Goal: Information Seeking & Learning: Learn about a topic

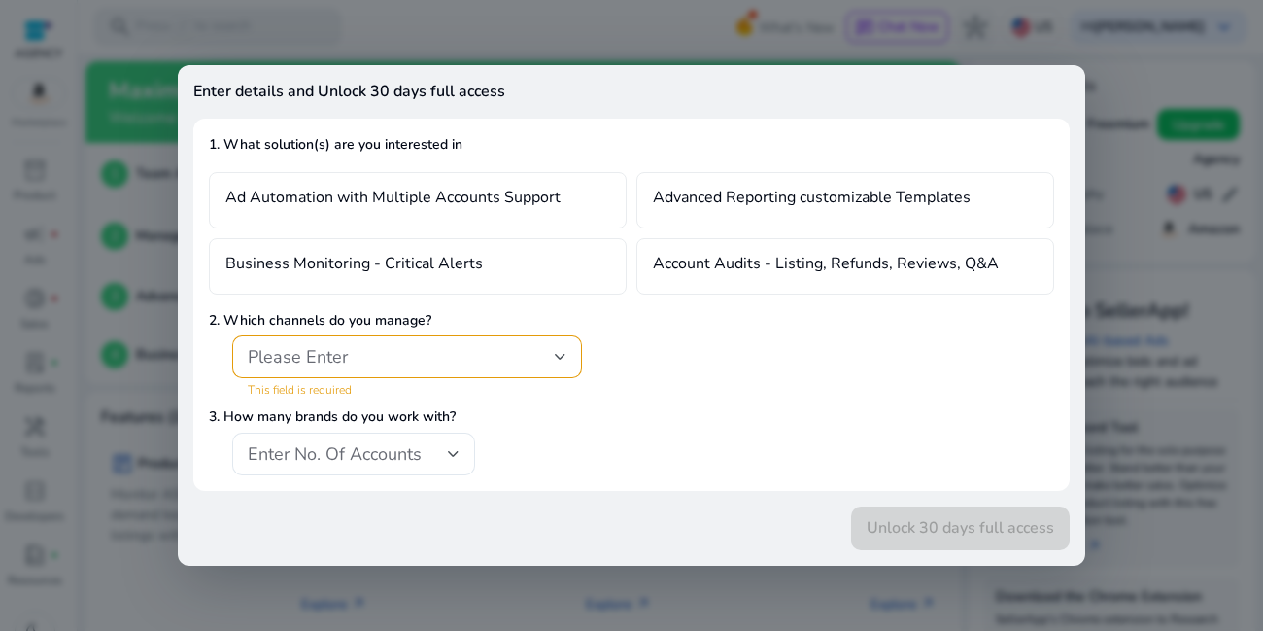
click at [768, 66] on div "Enter details and Unlock 30 days full access 1. What solution(s) are you intere…" at bounding box center [632, 315] width 908 height 500
click at [443, 376] on div "Please Enter" at bounding box center [407, 356] width 319 height 43
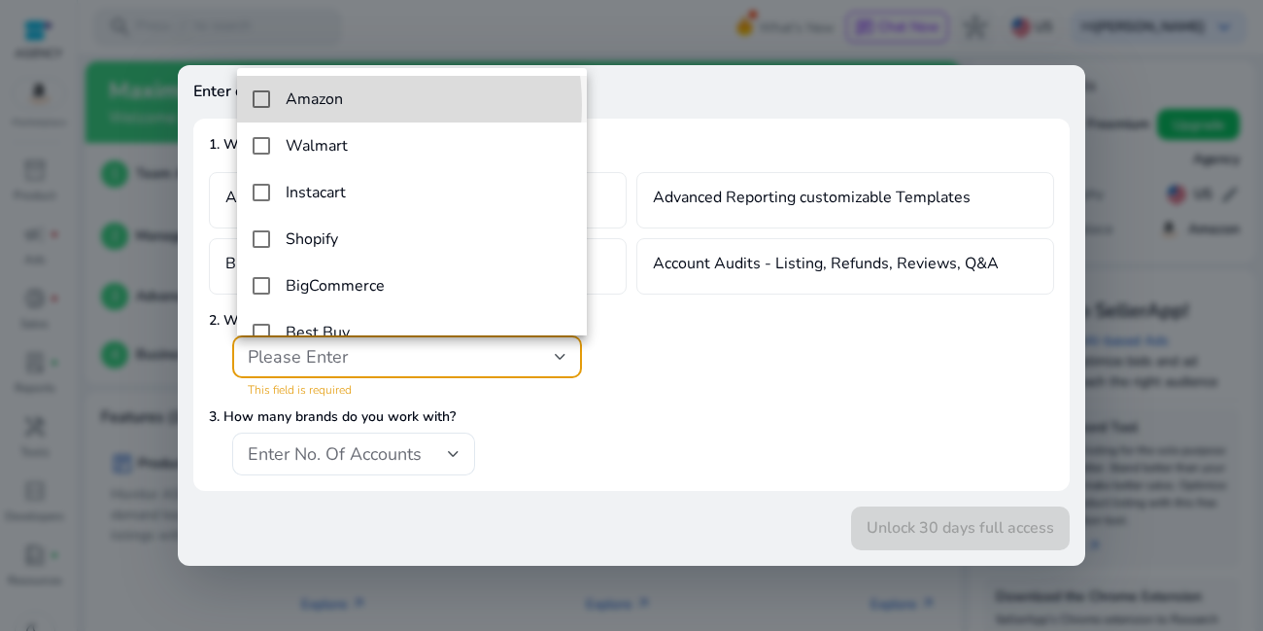
click at [344, 105] on span "Amazon" at bounding box center [429, 99] width 286 height 18
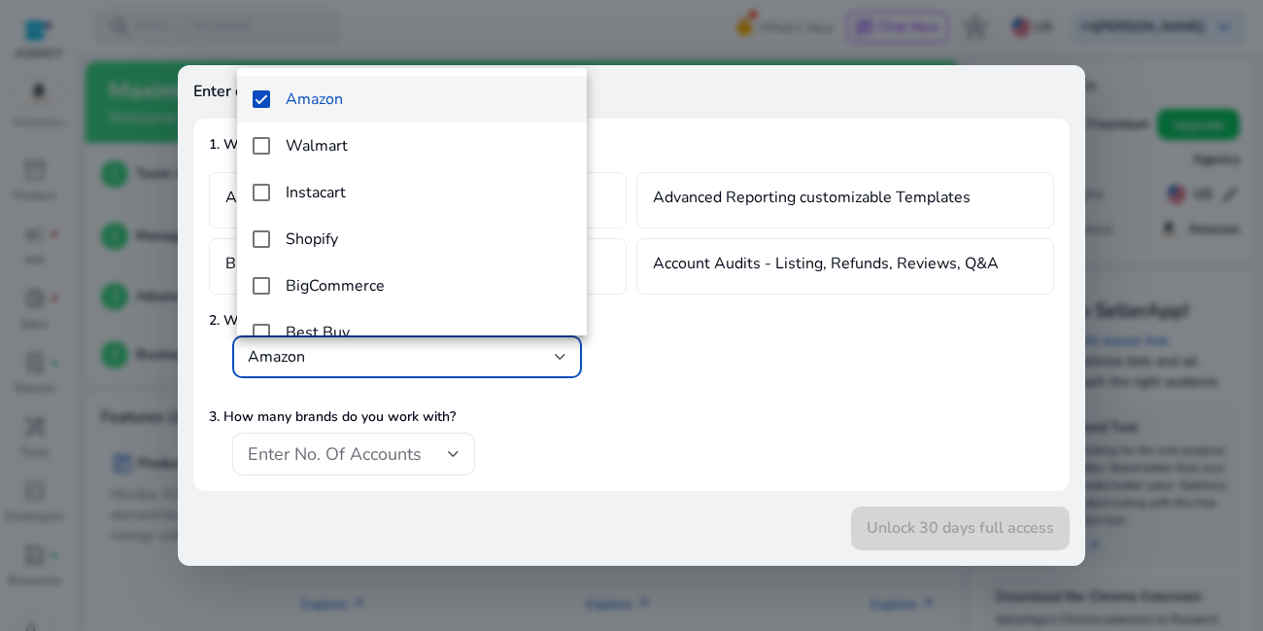
click at [319, 13] on div at bounding box center [631, 315] width 1263 height 631
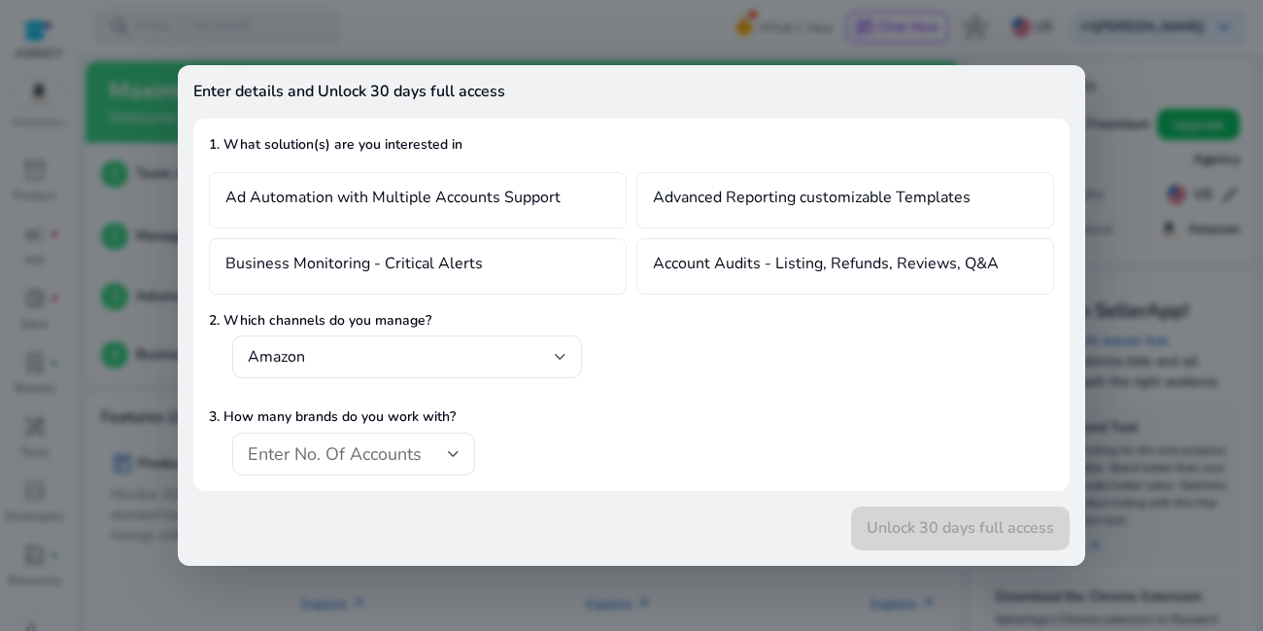
click at [155, 481] on div at bounding box center [631, 315] width 1263 height 631
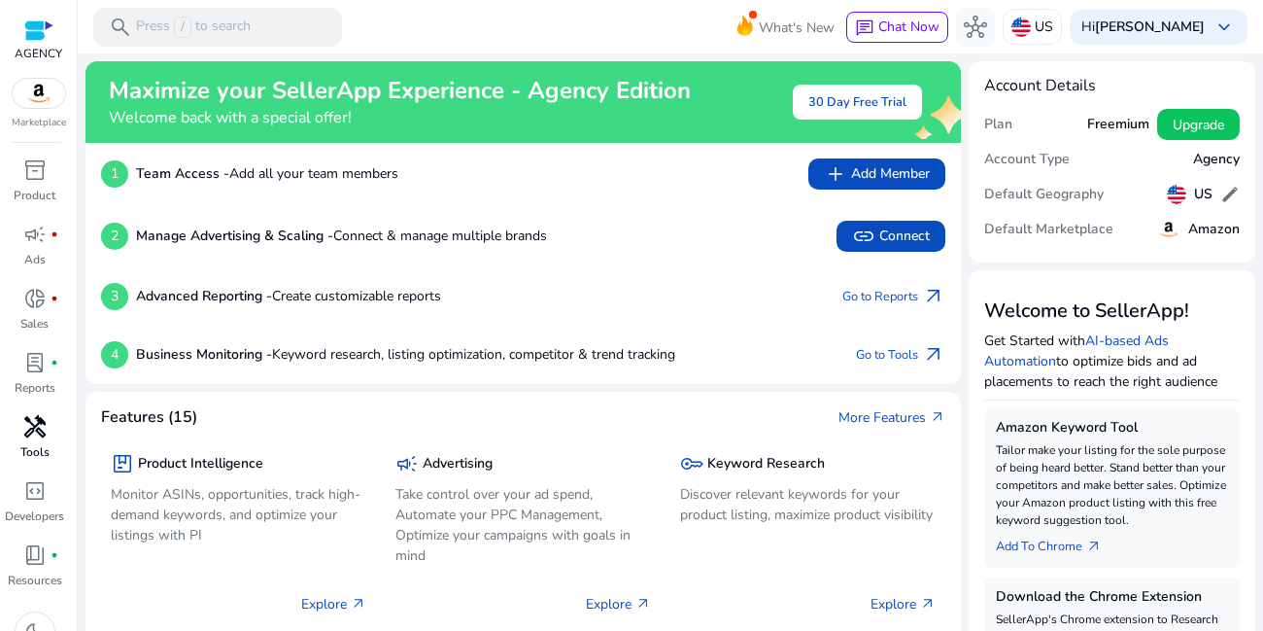
scroll to position [29, 0]
click at [33, 398] on span "handyman" at bounding box center [34, 397] width 23 height 23
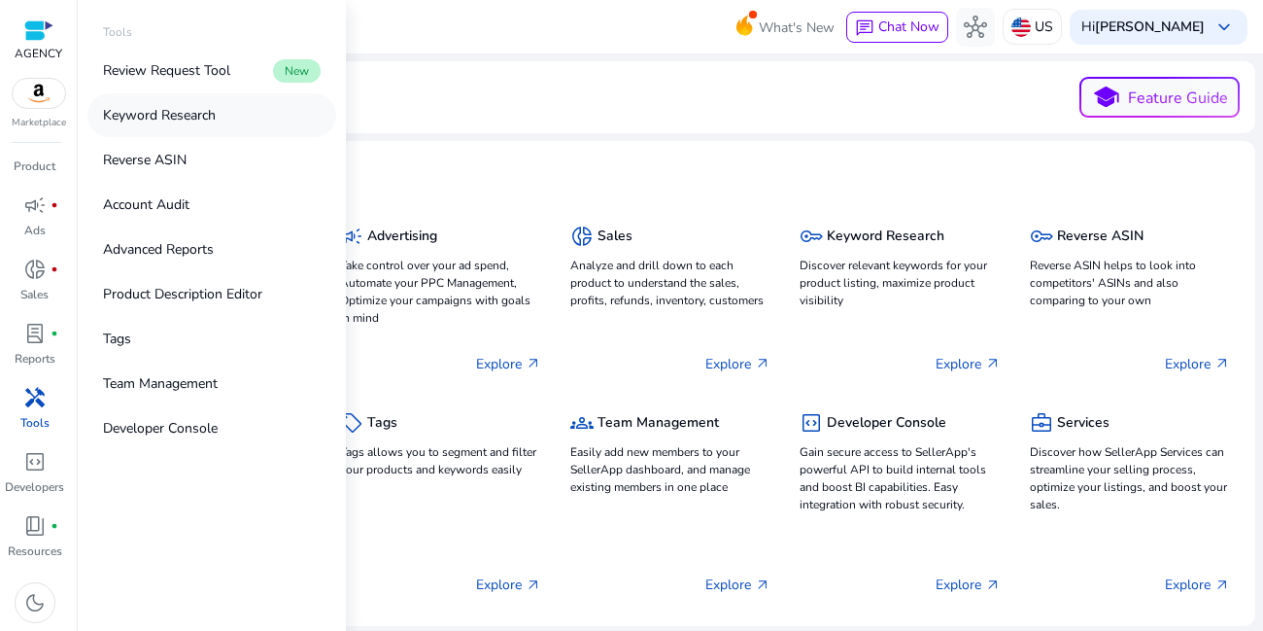
click at [212, 120] on p "Keyword Research" at bounding box center [159, 115] width 113 height 20
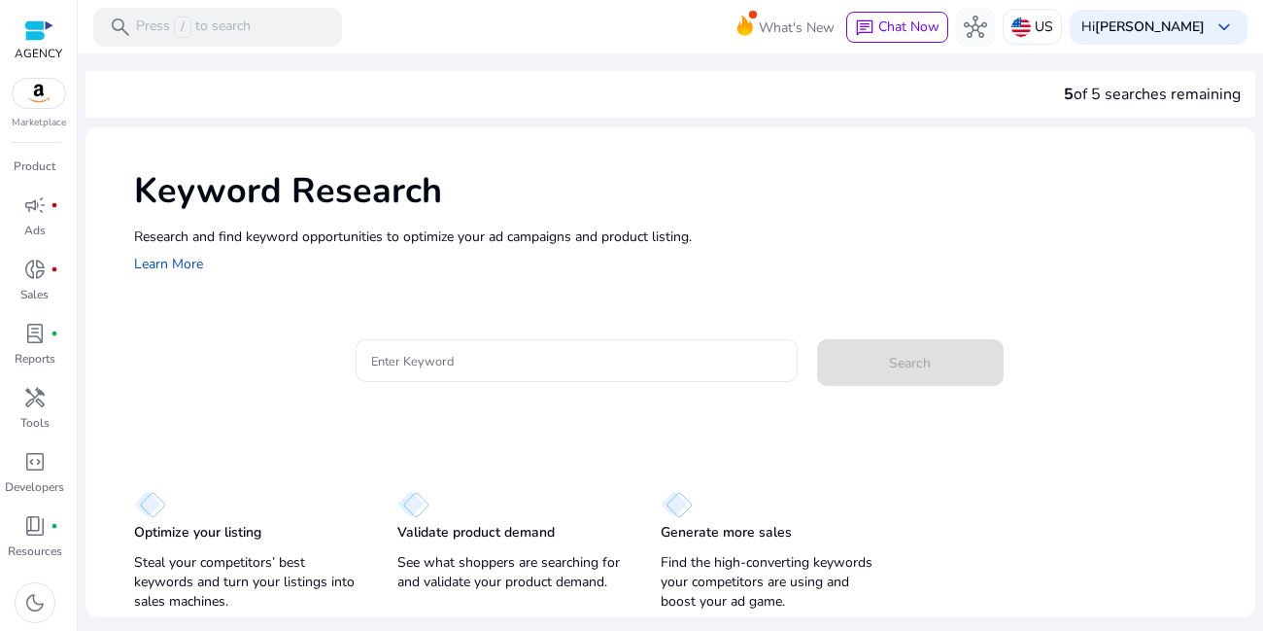
click at [432, 358] on input "Enter Keyword" at bounding box center [576, 360] width 411 height 21
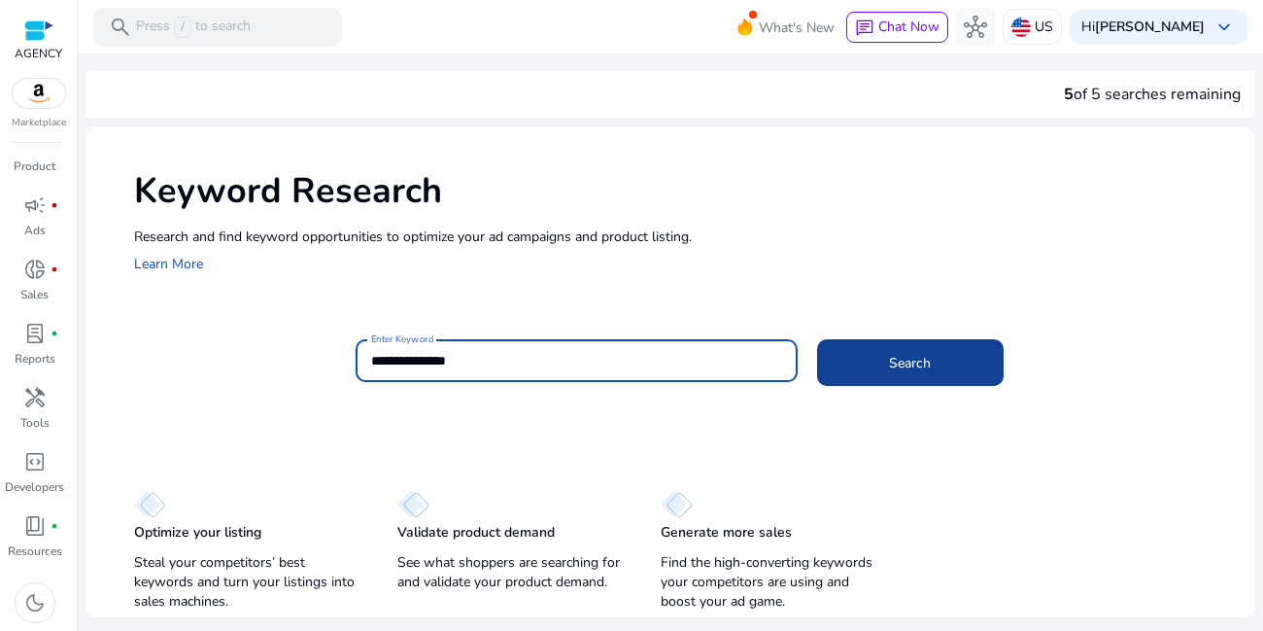
click at [872, 362] on span at bounding box center [910, 362] width 187 height 47
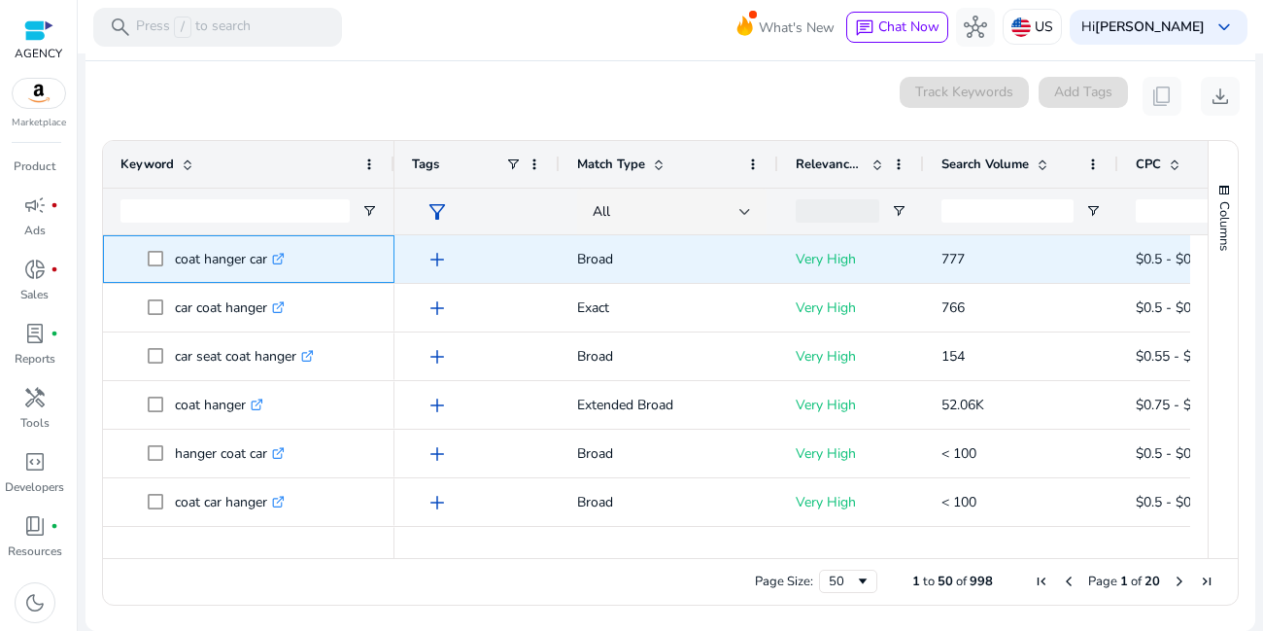
drag, startPoint x: 175, startPoint y: 263, endPoint x: 271, endPoint y: 262, distance: 96.2
click at [271, 262] on p "coat hanger car .st0{fill:#2c8af8}" at bounding box center [230, 259] width 110 height 40
copy p "coat hanger car"
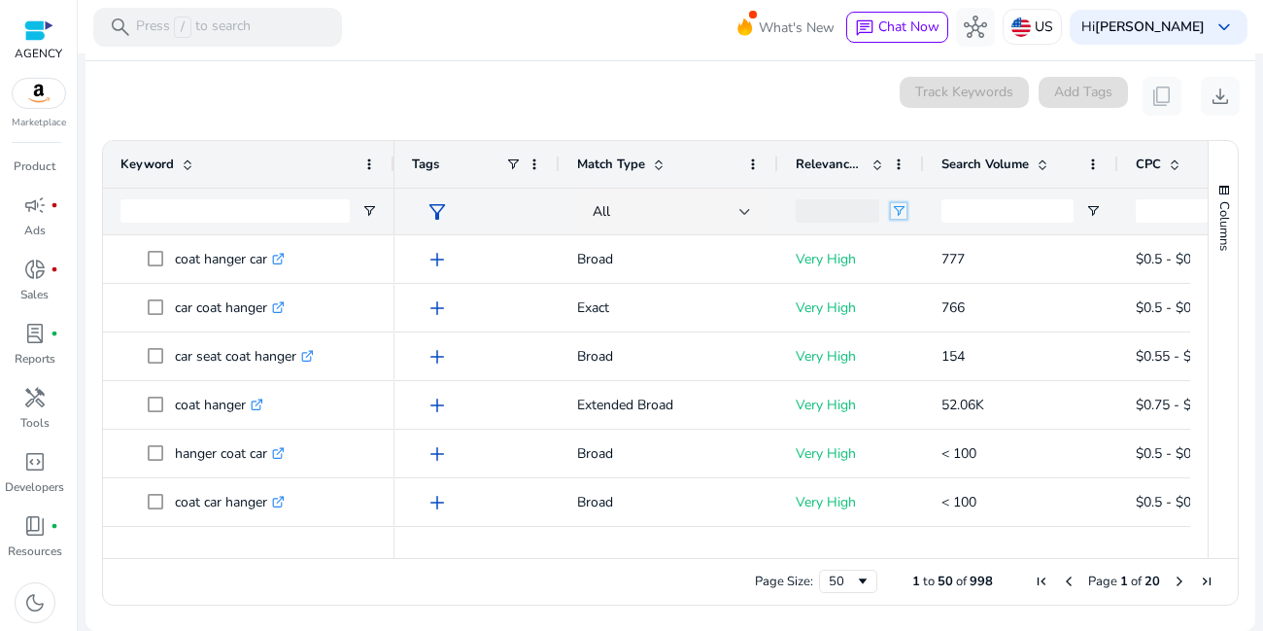
click at [901, 211] on span "Open Filter Menu" at bounding box center [899, 211] width 16 height 16
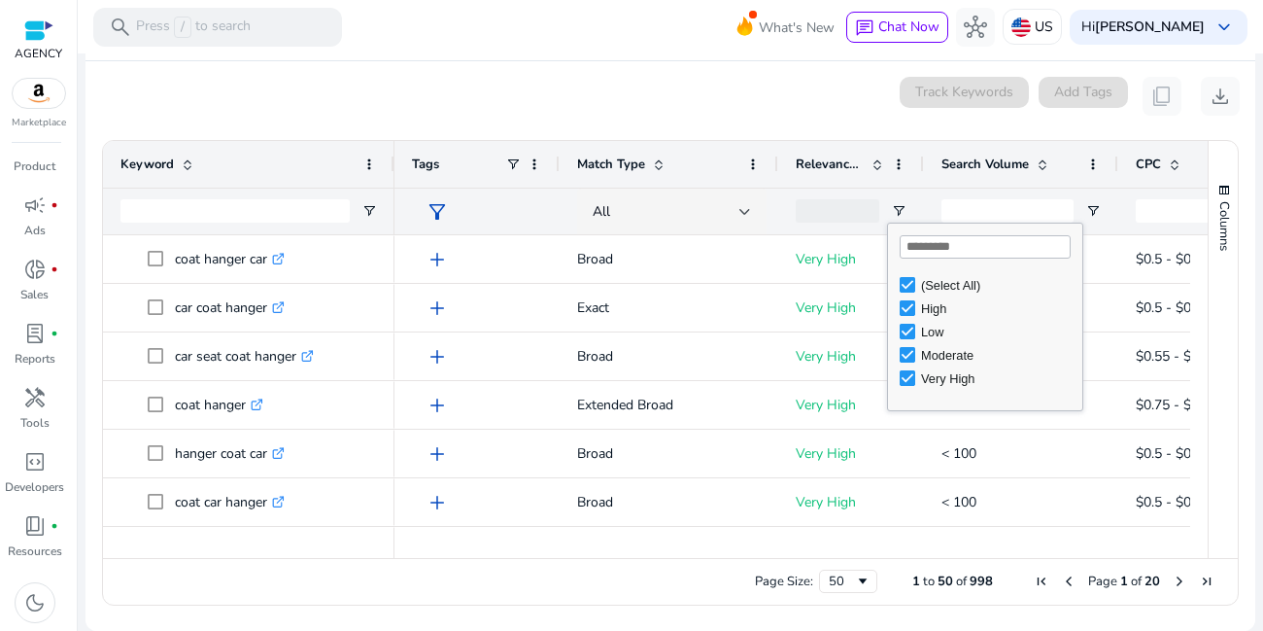
click at [607, 575] on div "Page Size: 50 1 to 50 of 998 Page 1 of 20" at bounding box center [670, 581] width 1135 height 47
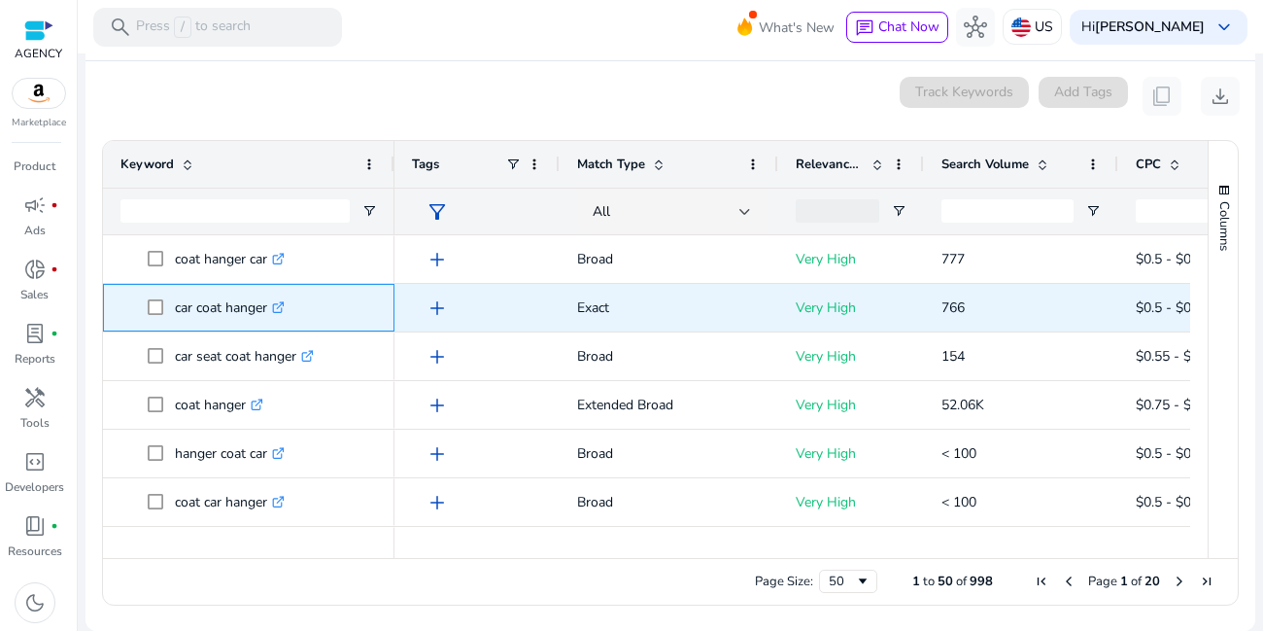
drag, startPoint x: 172, startPoint y: 307, endPoint x: 268, endPoint y: 309, distance: 96.2
click at [268, 309] on span "car coat hanger .st0{fill:#2c8af8}" at bounding box center [262, 308] width 229 height 40
copy span "car coat hanger"
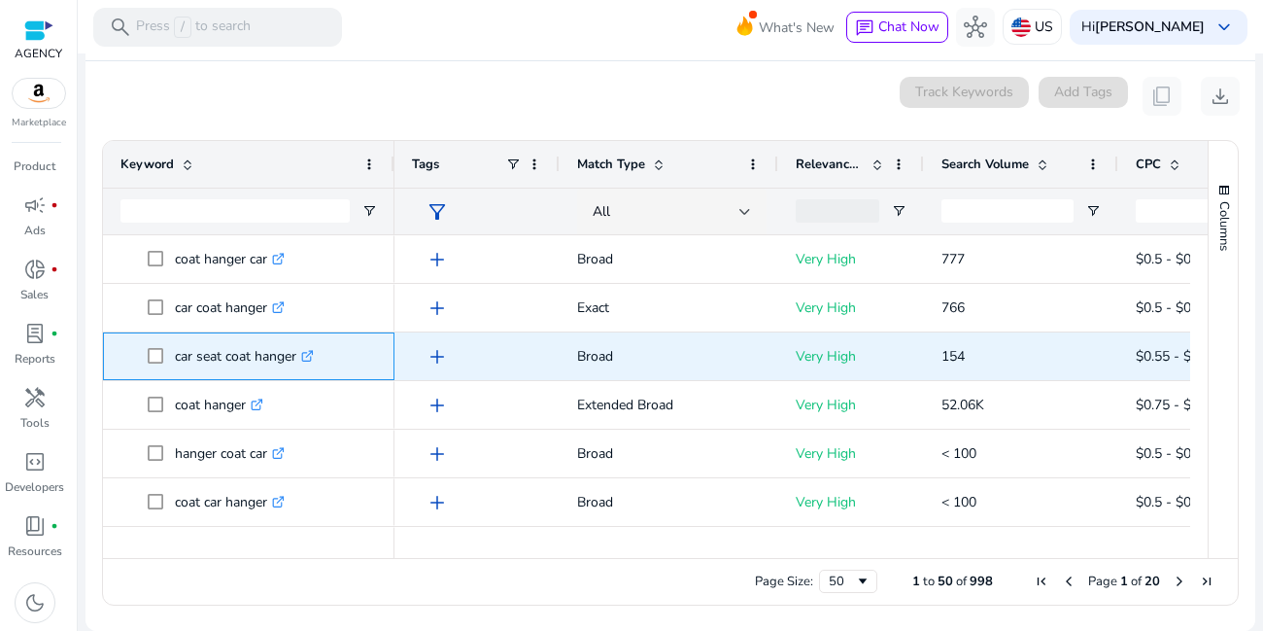
drag, startPoint x: 171, startPoint y: 358, endPoint x: 298, endPoint y: 360, distance: 127.3
click at [298, 360] on span "car seat coat hanger .st0{fill:#2c8af8}" at bounding box center [262, 356] width 229 height 40
copy span "car seat coat hanger"
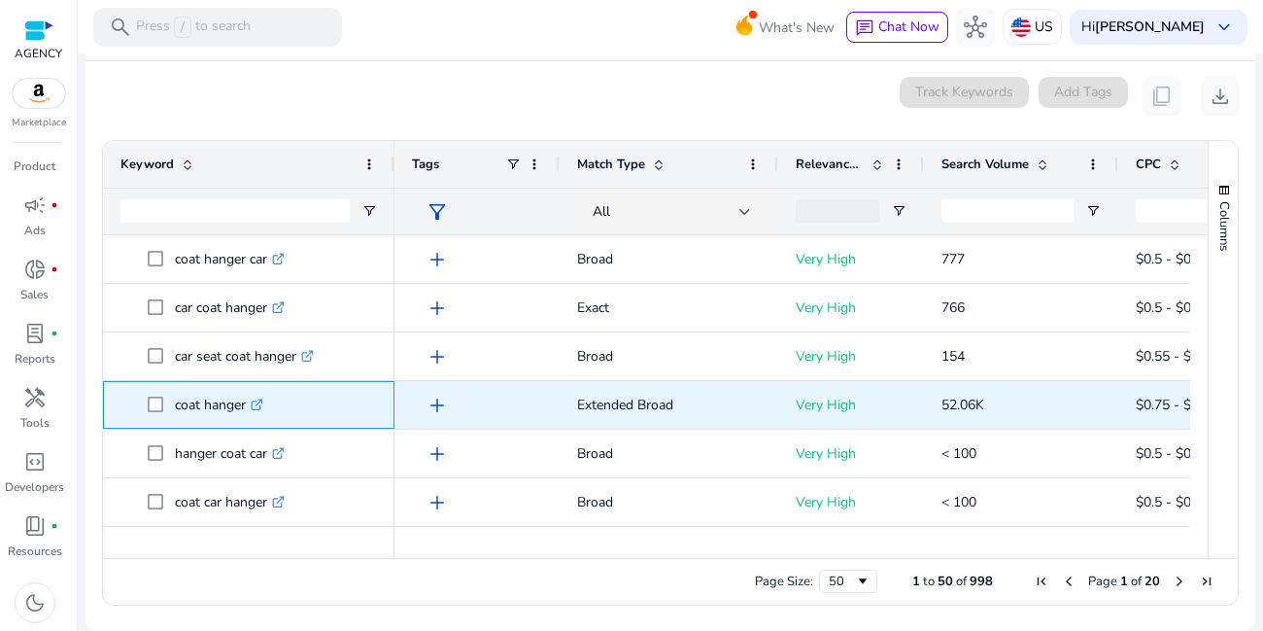
drag, startPoint x: 166, startPoint y: 408, endPoint x: 254, endPoint y: 411, distance: 87.5
click at [254, 411] on span "coat hanger .st0{fill:#2c8af8}" at bounding box center [262, 405] width 229 height 40
copy span "coat hanger"
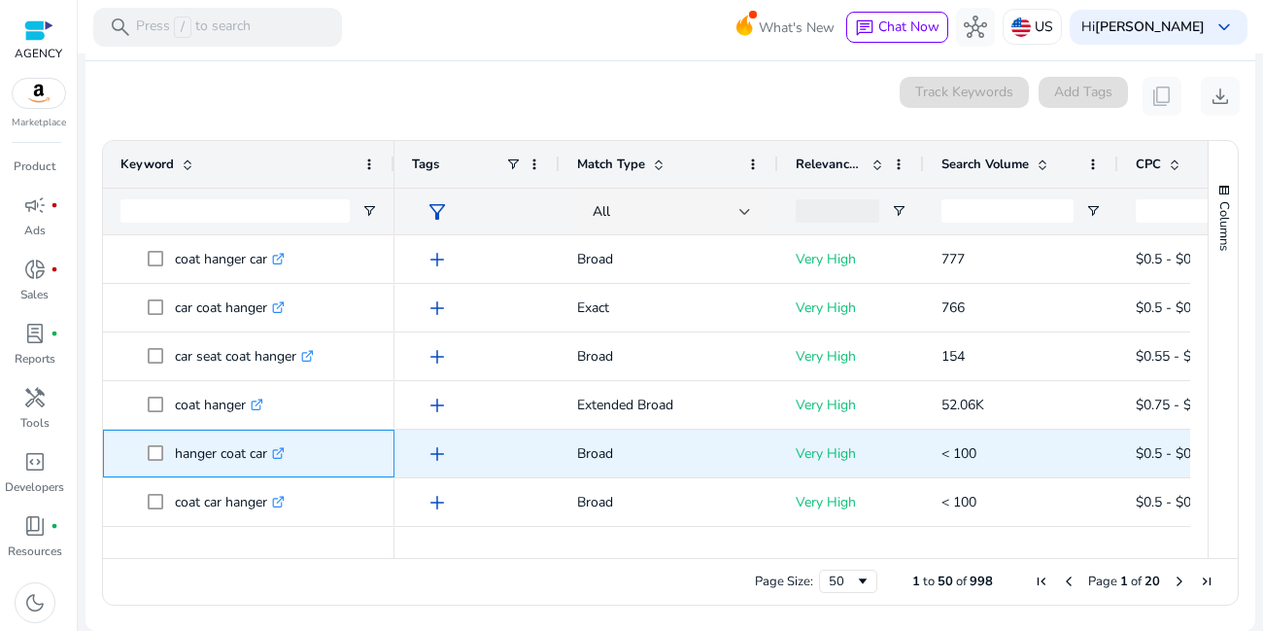
drag, startPoint x: 175, startPoint y: 458, endPoint x: 276, endPoint y: 466, distance: 101.4
click at [276, 466] on p "hanger coat car .st0{fill:#2c8af8}" at bounding box center [230, 453] width 110 height 40
copy p "hanger coat car"
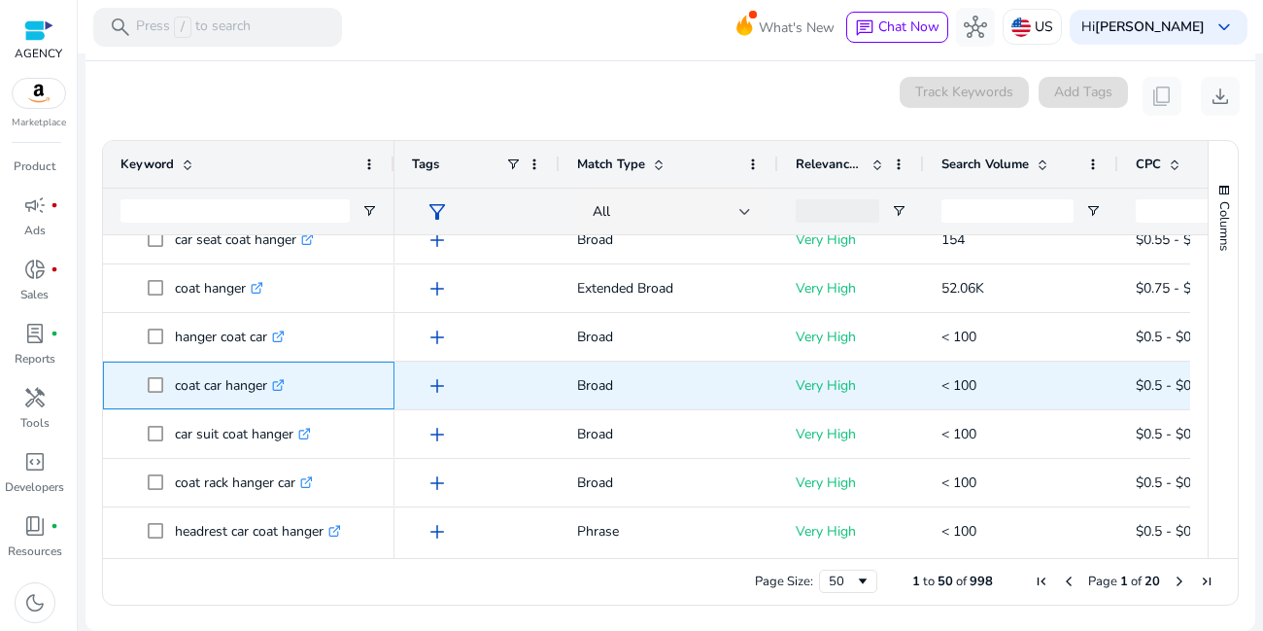
drag, startPoint x: 174, startPoint y: 388, endPoint x: 282, endPoint y: 395, distance: 108.1
click at [282, 395] on span "coat car hanger .st0{fill:#2c8af8}" at bounding box center [262, 385] width 229 height 40
copy span "coat car hanger"
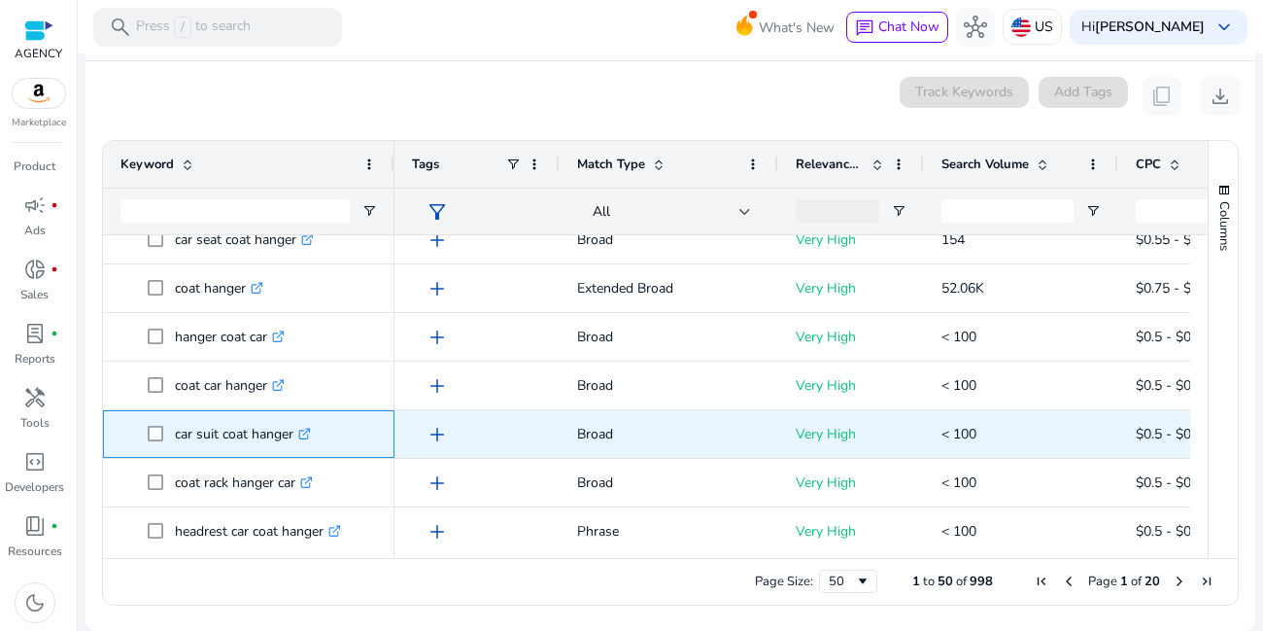
drag, startPoint x: 171, startPoint y: 432, endPoint x: 297, endPoint y: 440, distance: 126.6
click at [297, 440] on span "car suit coat hanger .st0{fill:#2c8af8}" at bounding box center [262, 434] width 229 height 40
copy span "car suit coat hanger"
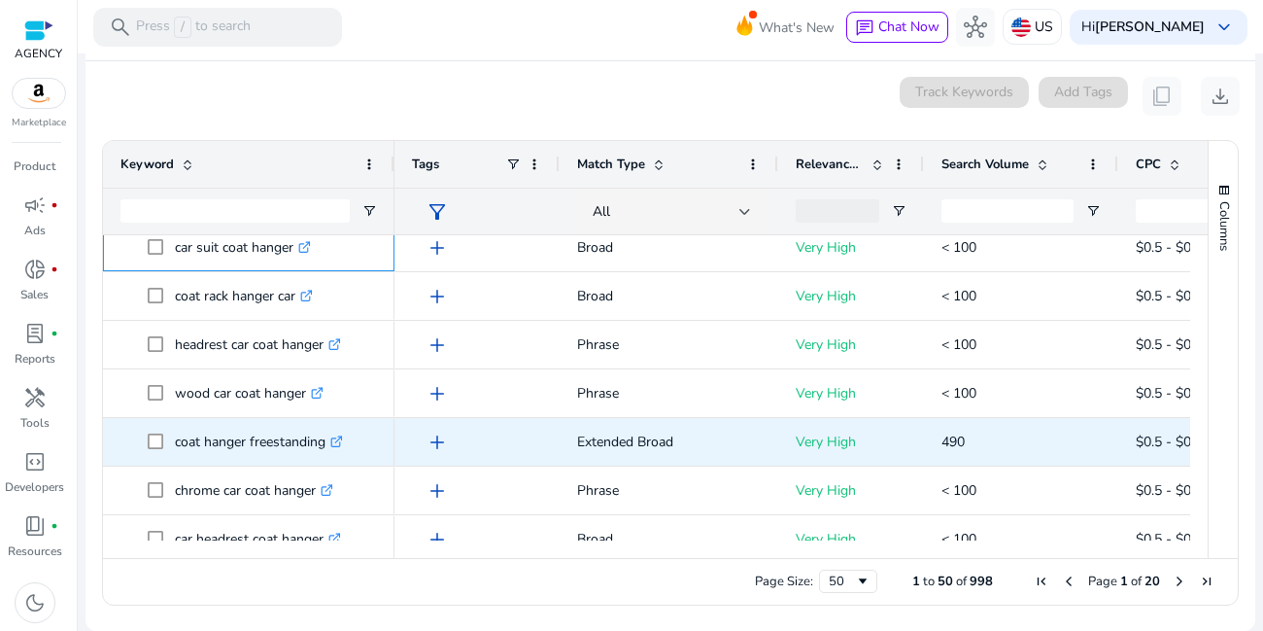
scroll to position [233, 0]
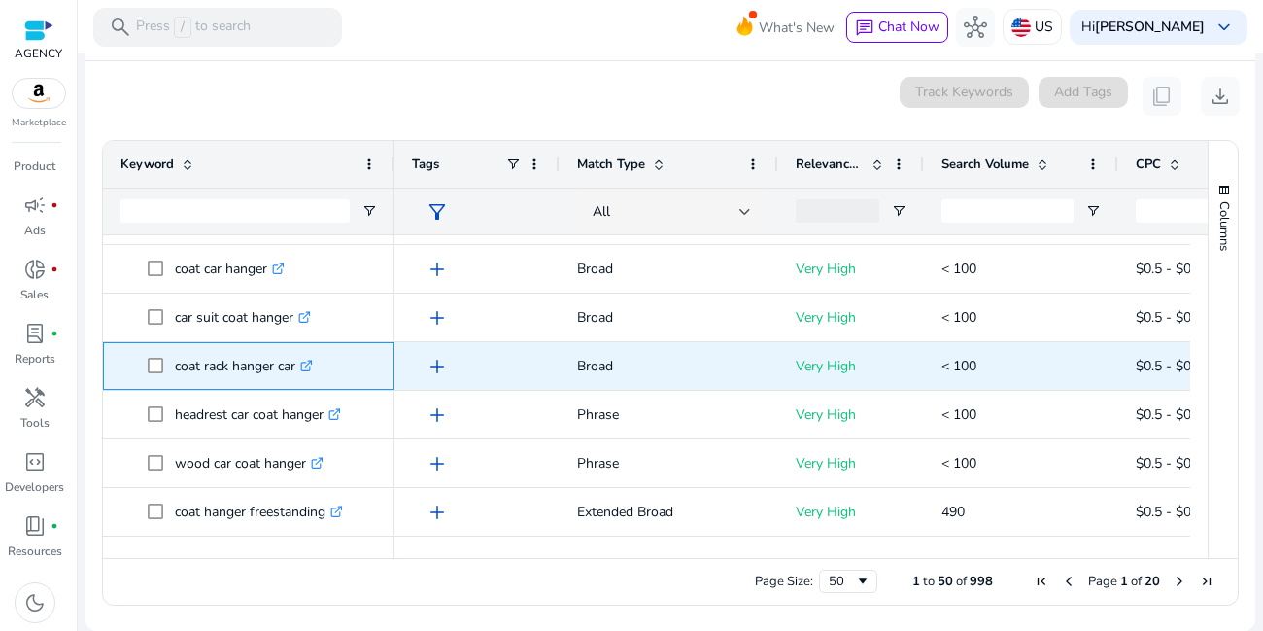
drag, startPoint x: 172, startPoint y: 366, endPoint x: 299, endPoint y: 368, distance: 127.3
click at [299, 368] on span "coat rack hanger car .st0{fill:#2c8af8}" at bounding box center [262, 366] width 229 height 40
copy span "coat rack hanger car"
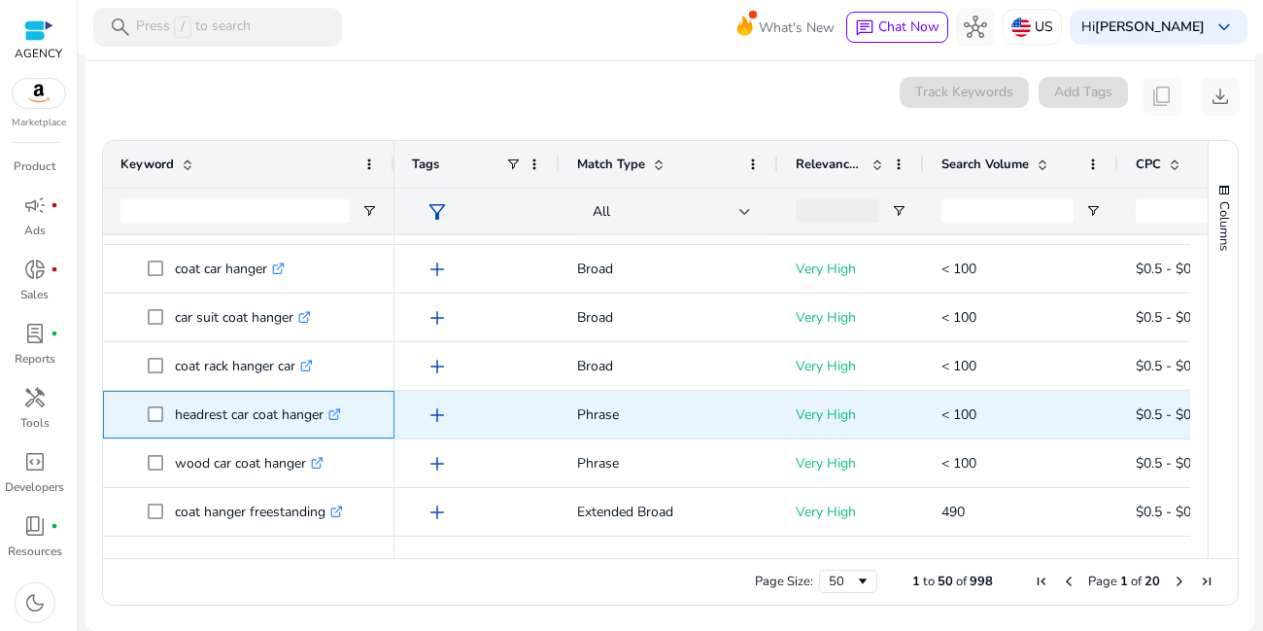
drag, startPoint x: 173, startPoint y: 413, endPoint x: 328, endPoint y: 416, distance: 154.5
click at [328, 416] on span "headrest car coat hanger .st0{fill:#2c8af8}" at bounding box center [262, 415] width 229 height 40
copy span "headrest car coat hanger"
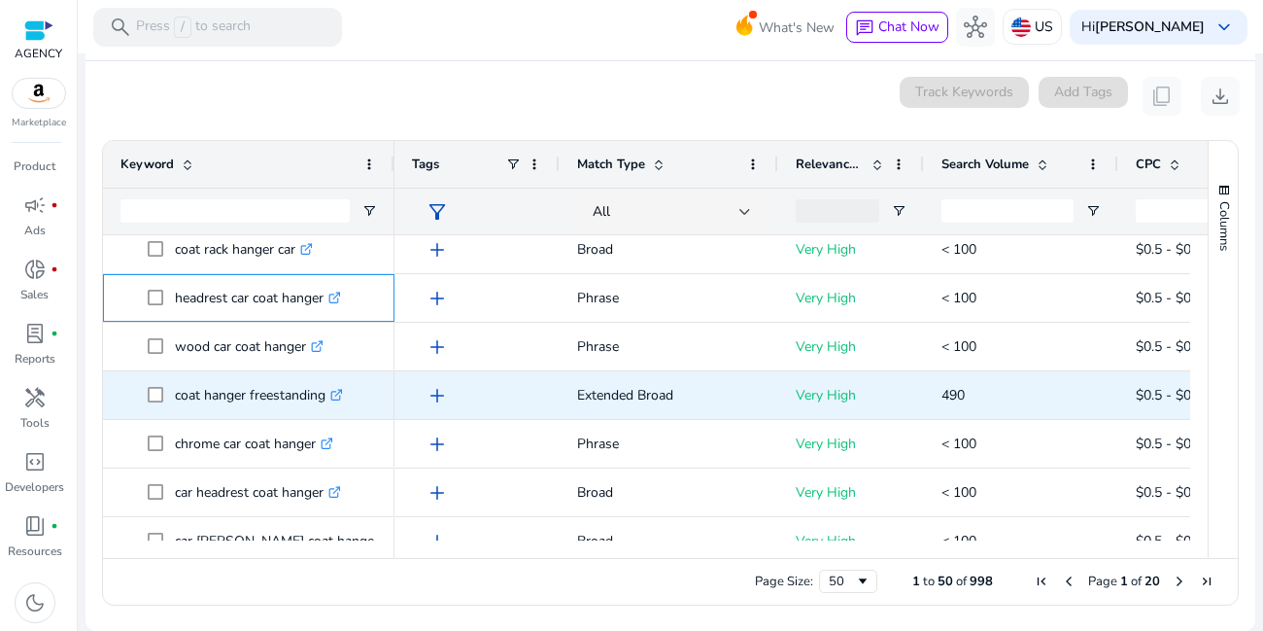
scroll to position [350, 0]
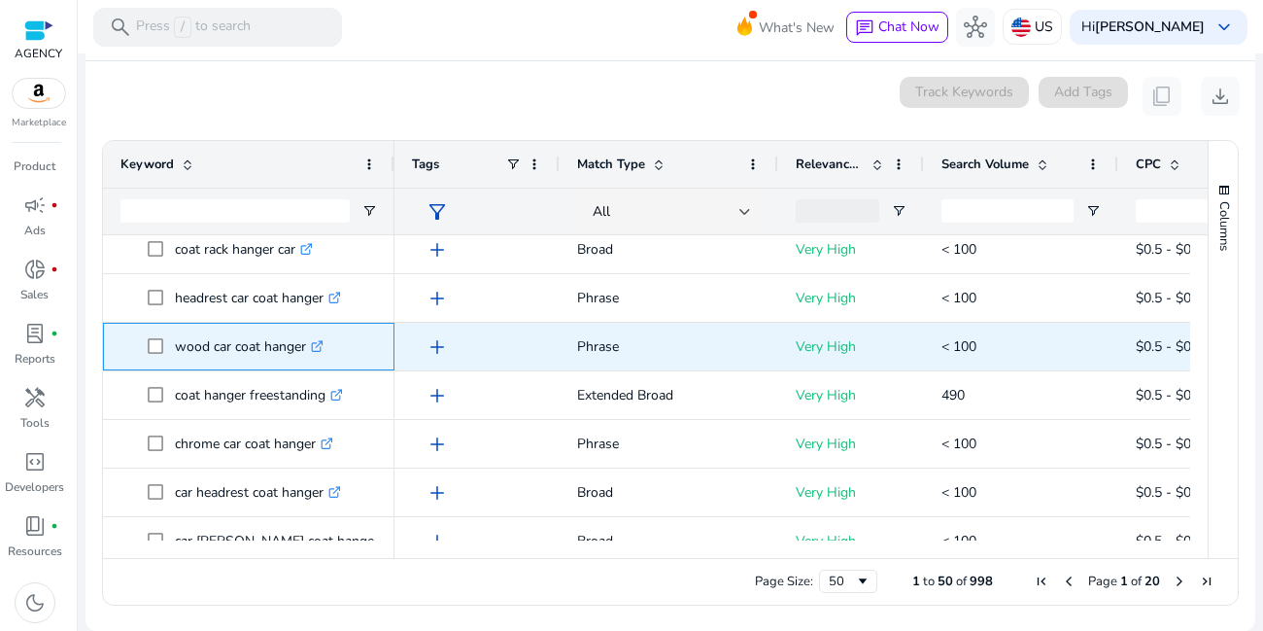
drag, startPoint x: 172, startPoint y: 343, endPoint x: 311, endPoint y: 355, distance: 139.5
click at [311, 355] on span "wood car coat hanger .st0{fill:#2c8af8}" at bounding box center [262, 347] width 229 height 40
copy span "wood car coat hanger"
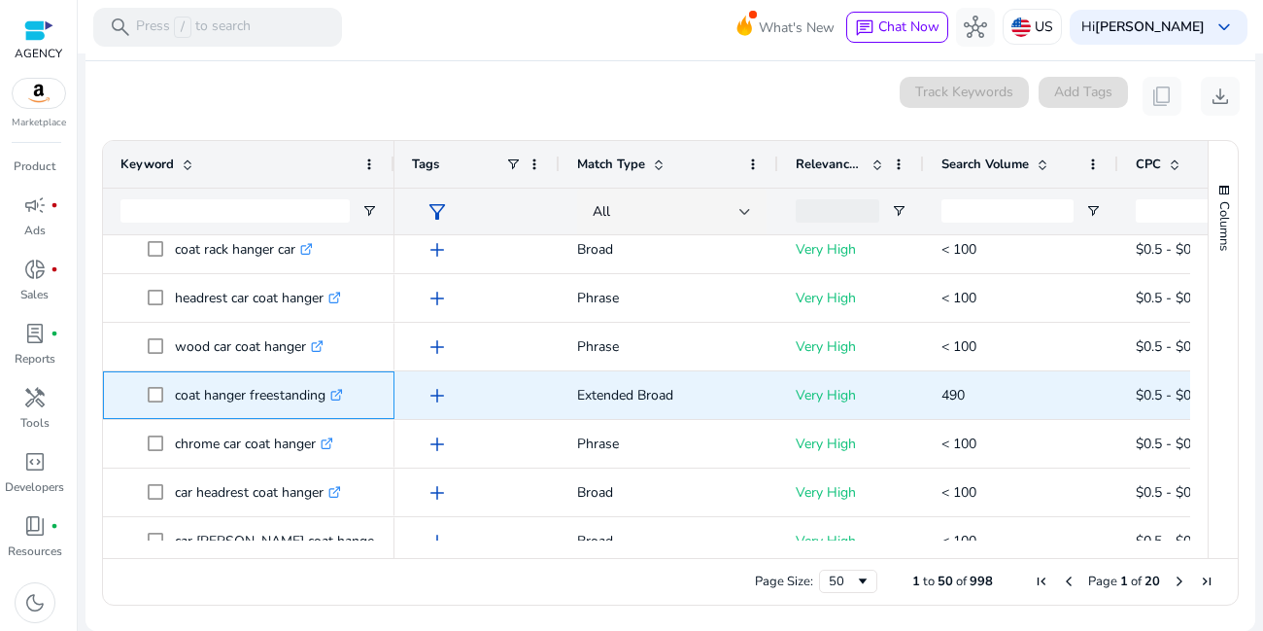
drag, startPoint x: 174, startPoint y: 396, endPoint x: 324, endPoint y: 394, distance: 149.7
click at [324, 394] on span "coat hanger freestanding .st0{fill:#2c8af8}" at bounding box center [262, 395] width 229 height 40
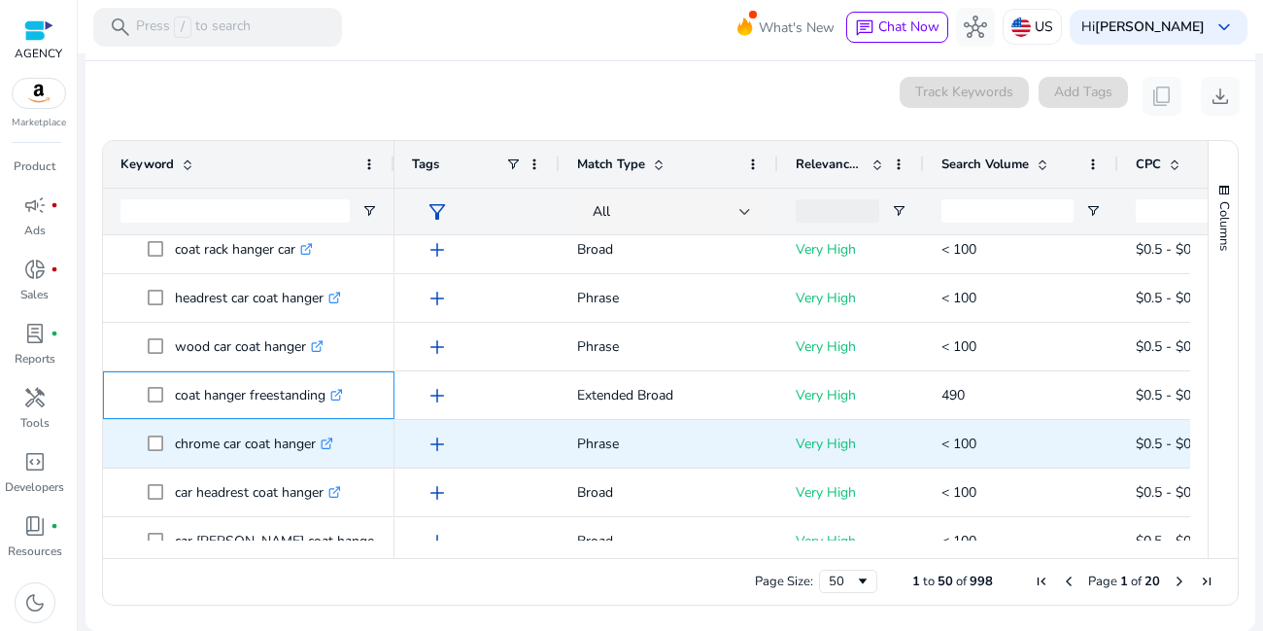
scroll to position [466, 0]
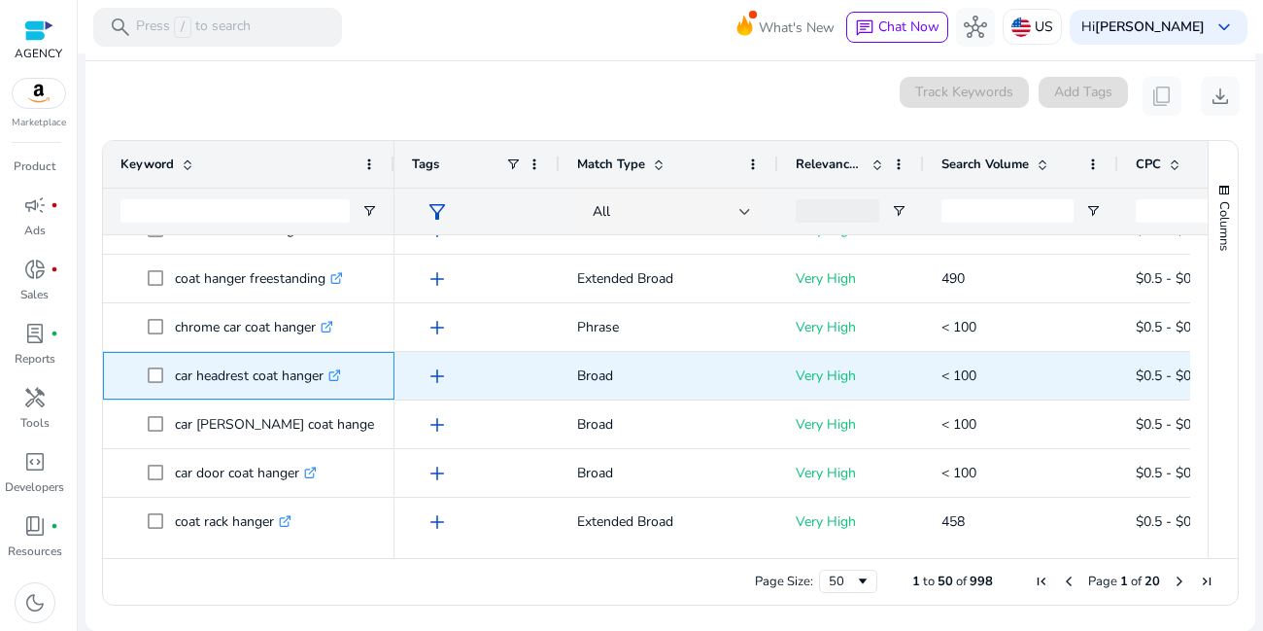
drag, startPoint x: 171, startPoint y: 376, endPoint x: 335, endPoint y: 384, distance: 164.4
click at [335, 384] on span "car headrest coat hanger .st0{fill:#2c8af8}" at bounding box center [262, 376] width 229 height 40
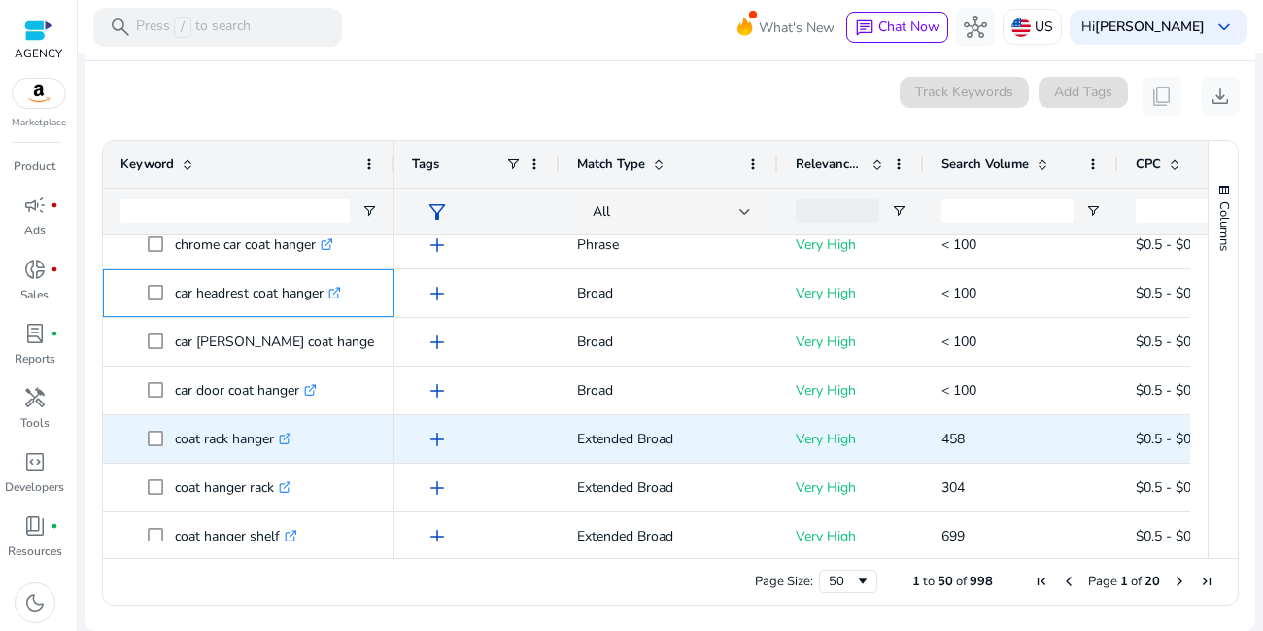
scroll to position [583, 0]
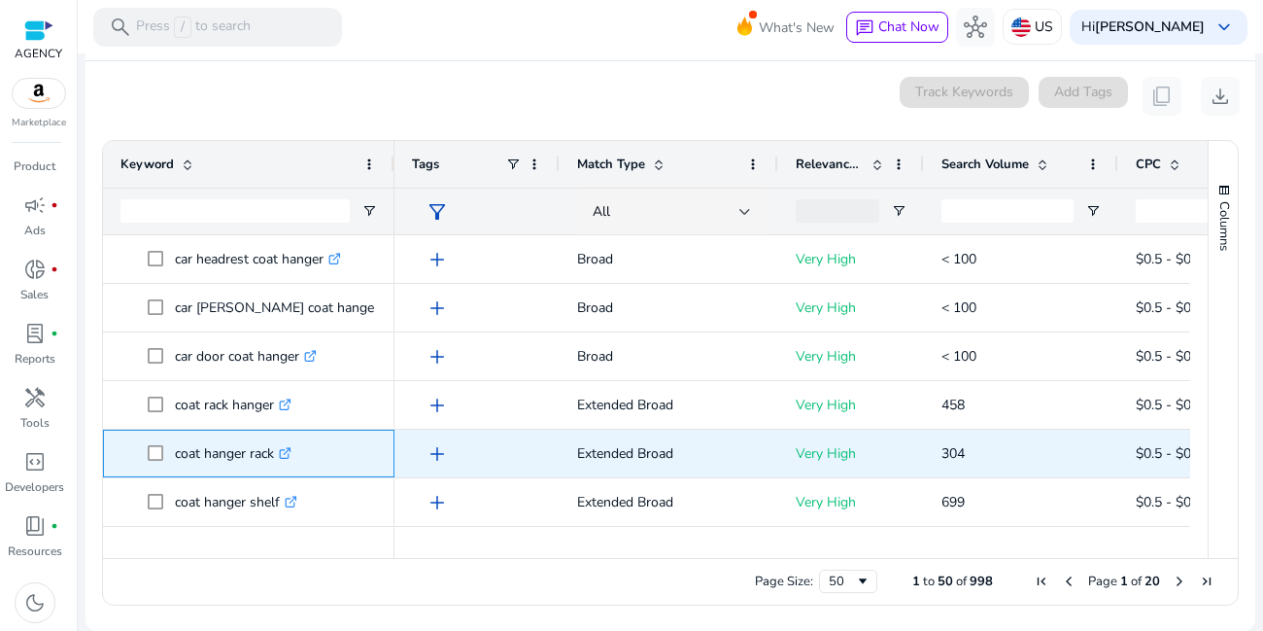
drag, startPoint x: 172, startPoint y: 453, endPoint x: 275, endPoint y: 466, distance: 103.8
click at [275, 466] on span "coat hanger rack .st0{fill:#2c8af8}" at bounding box center [262, 453] width 229 height 40
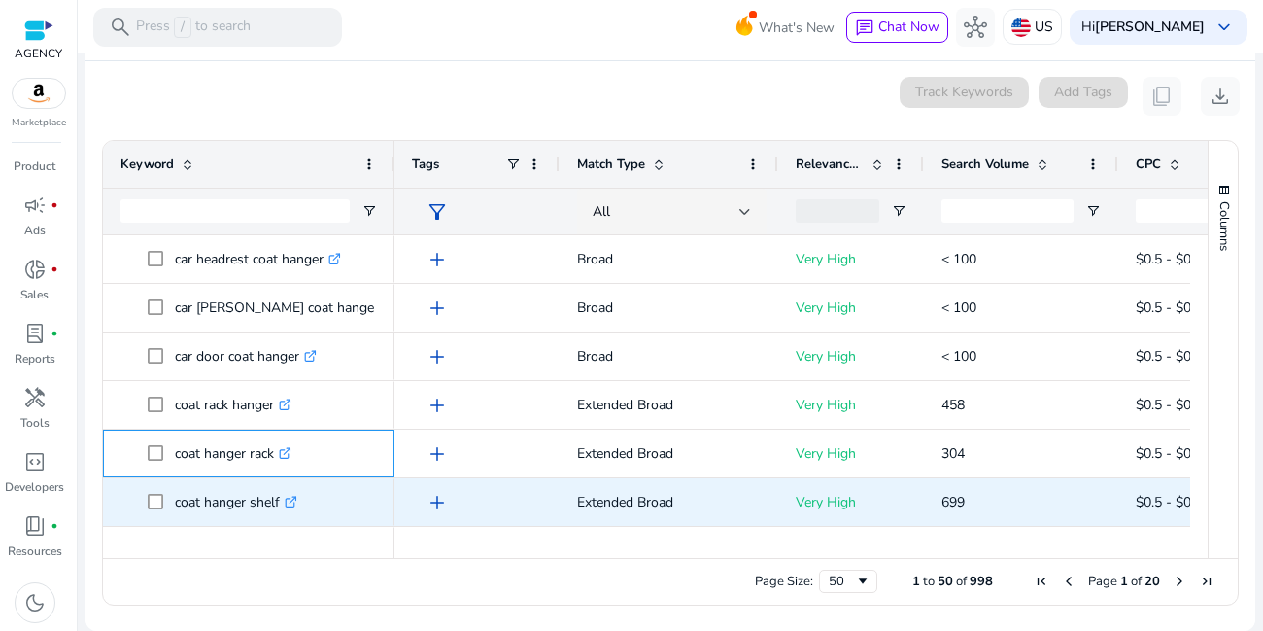
scroll to position [700, 0]
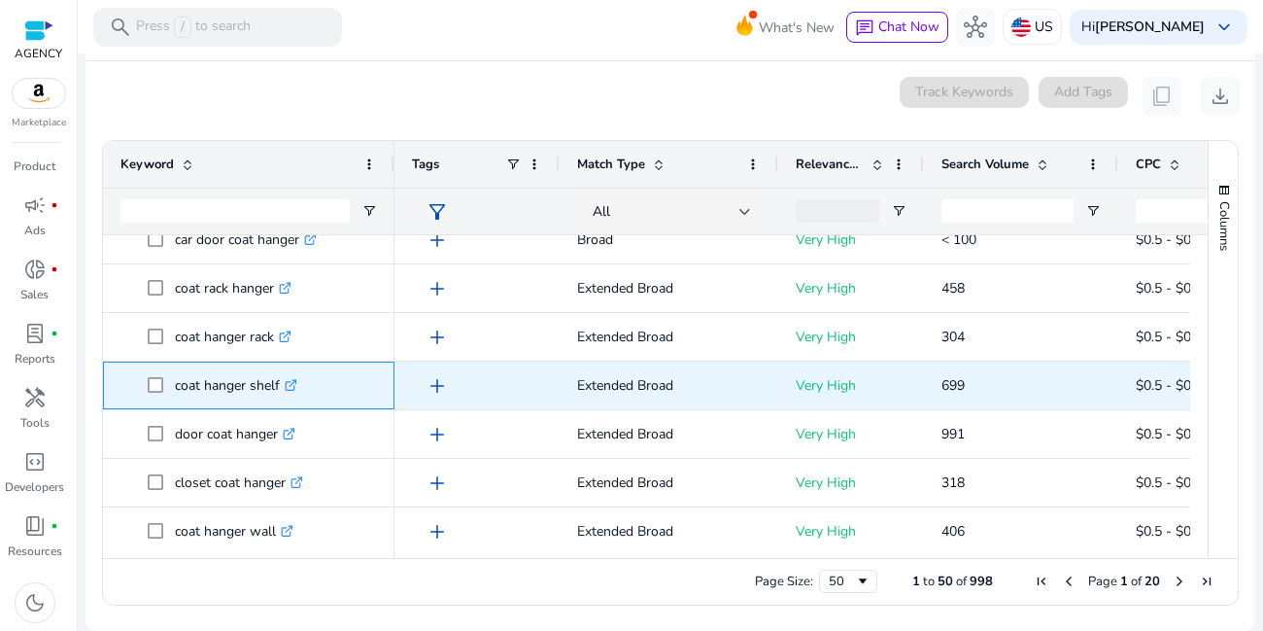
drag, startPoint x: 169, startPoint y: 387, endPoint x: 284, endPoint y: 398, distance: 115.3
click at [284, 398] on span "coat hanger shelf .st0{fill:#2c8af8}" at bounding box center [262, 385] width 229 height 40
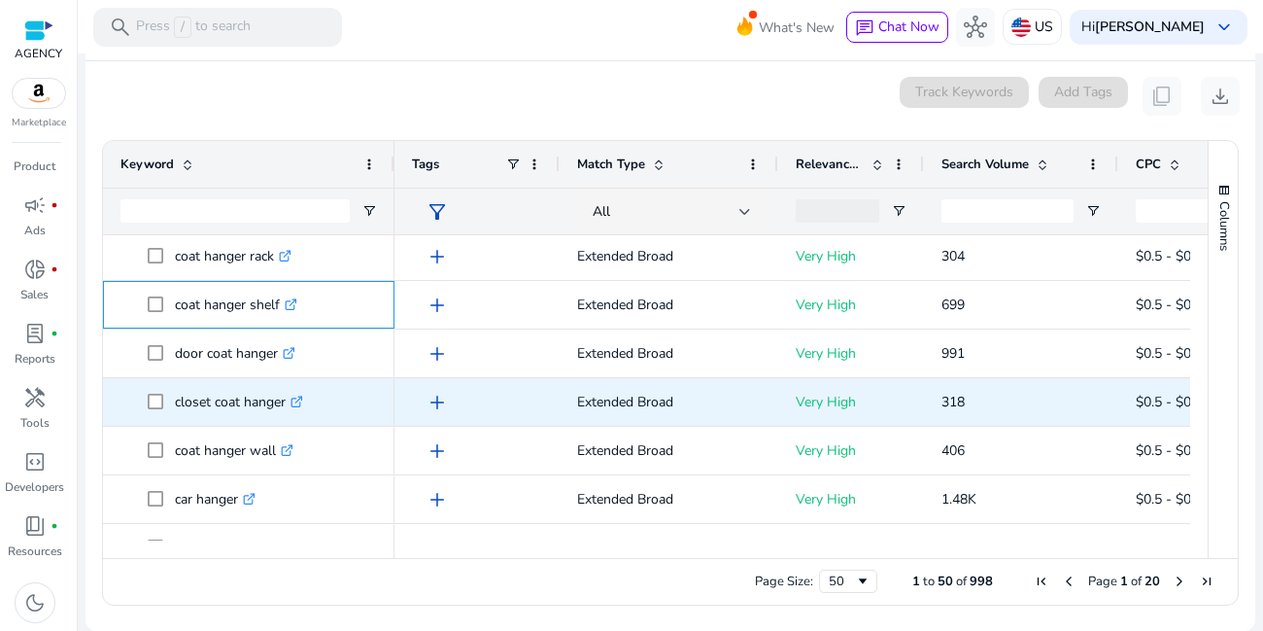
scroll to position [816, 0]
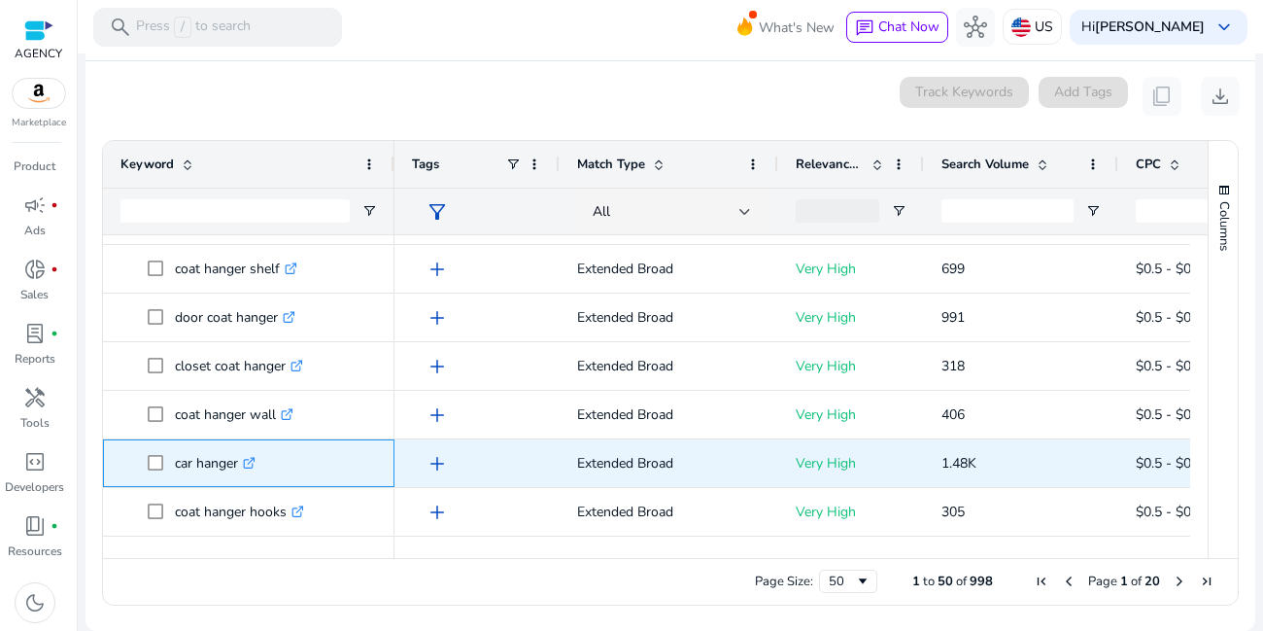
drag, startPoint x: 173, startPoint y: 463, endPoint x: 239, endPoint y: 466, distance: 66.1
click at [239, 466] on span "car hanger .st0{fill:#2c8af8}" at bounding box center [262, 463] width 229 height 40
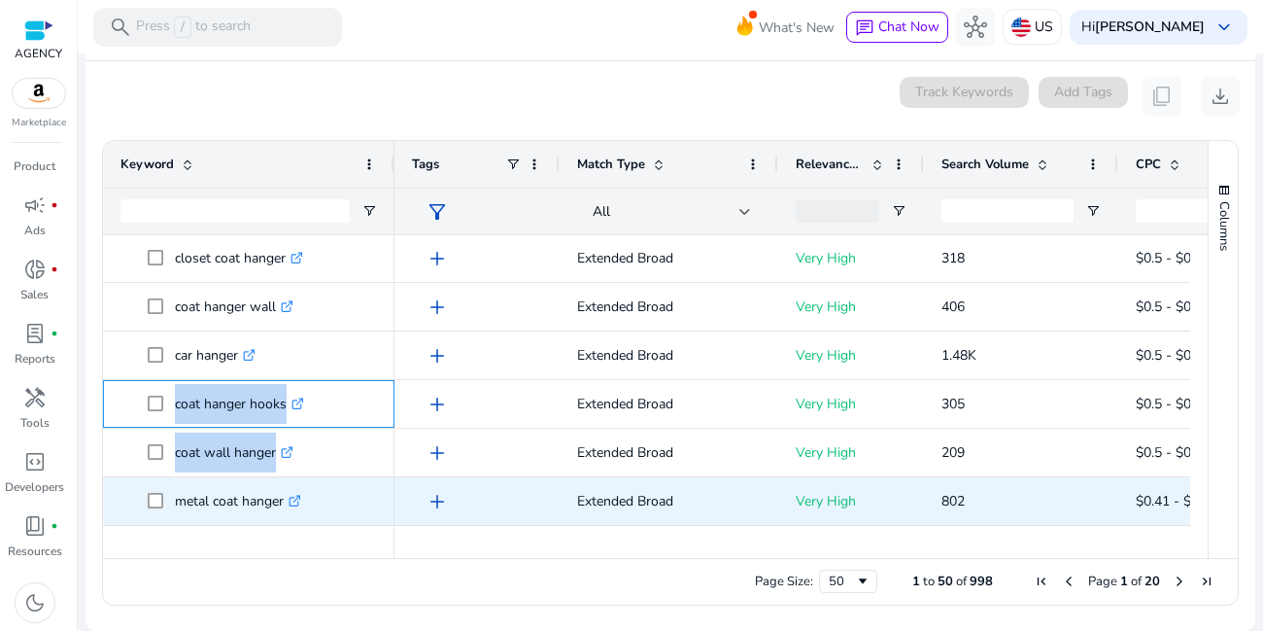
scroll to position [944, 0]
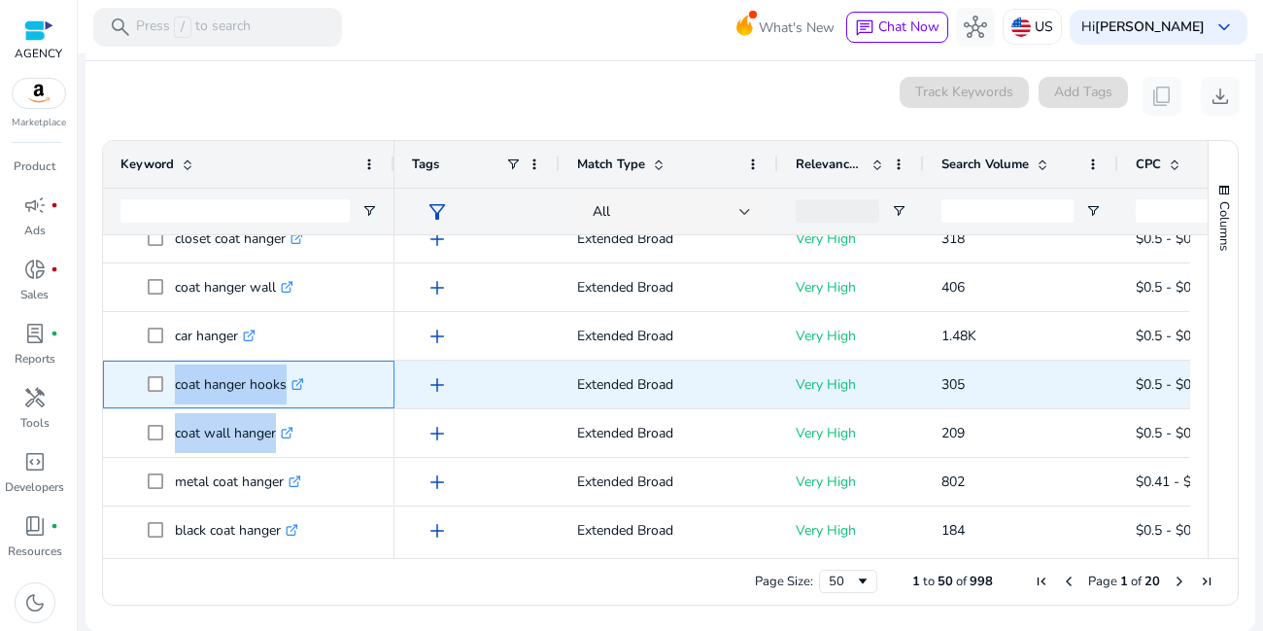
drag, startPoint x: 172, startPoint y: 510, endPoint x: 293, endPoint y: 390, distance: 170.4
click at [293, 390] on span "coat hanger hooks .st0{fill:#2c8af8}" at bounding box center [262, 384] width 229 height 40
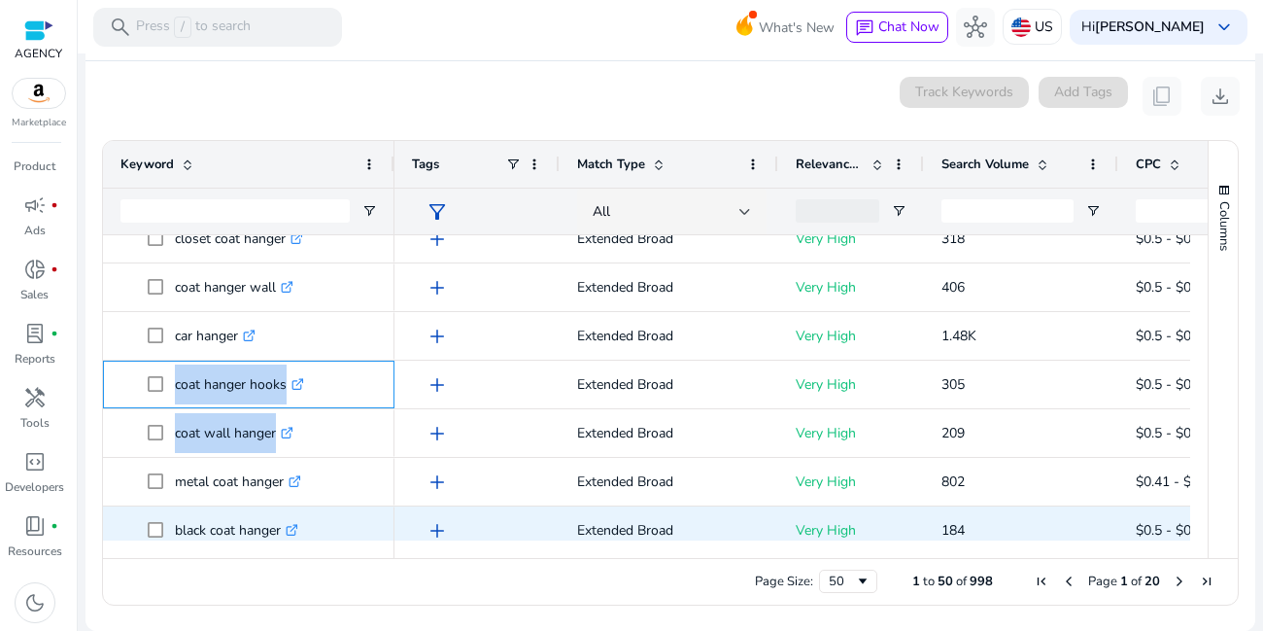
scroll to position [1060, 0]
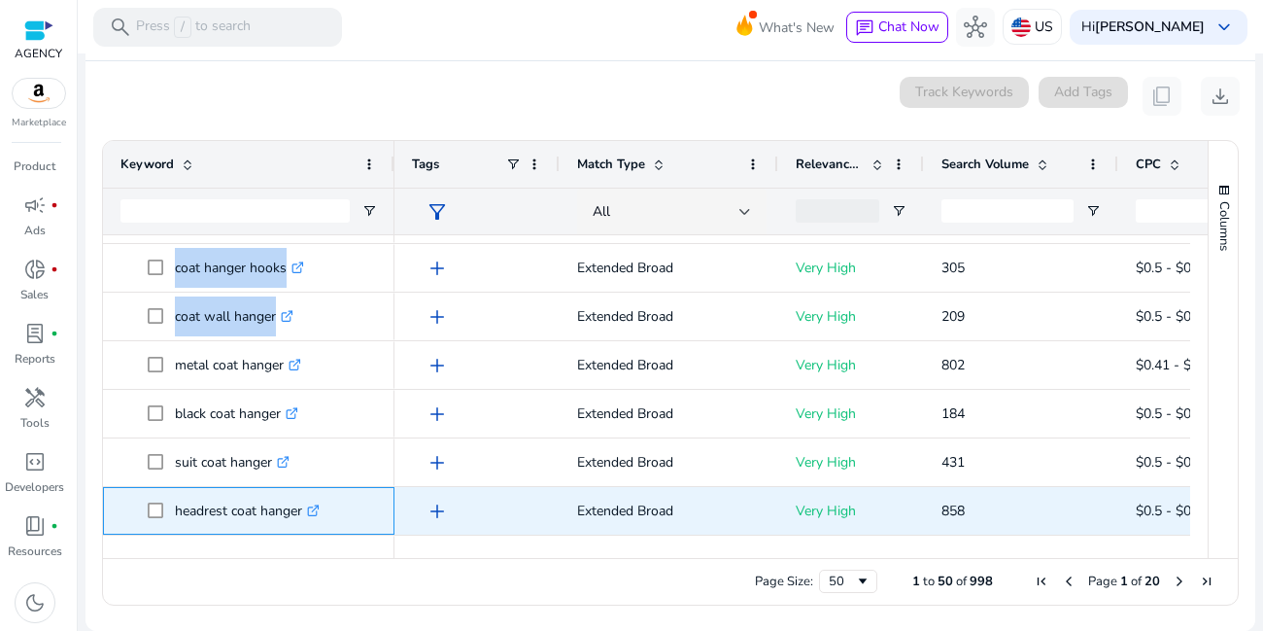
drag, startPoint x: 171, startPoint y: 518, endPoint x: 302, endPoint y: 513, distance: 131.3
click at [302, 513] on span "headrest coat hanger .st0{fill:#2c8af8}" at bounding box center [262, 511] width 229 height 40
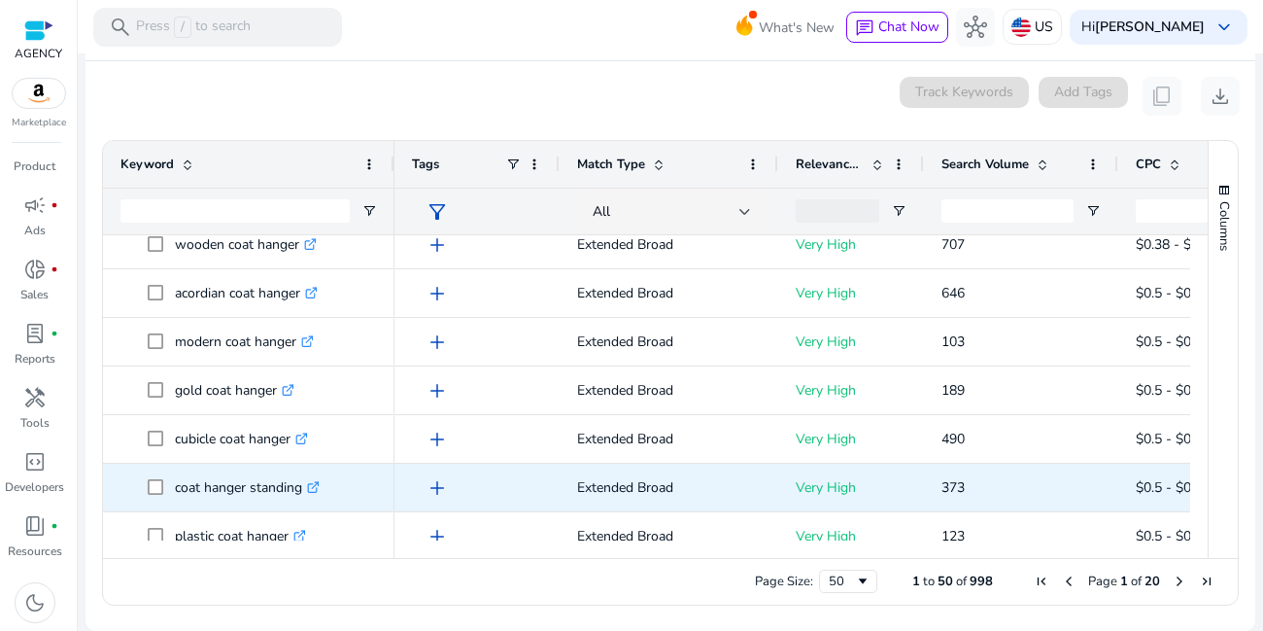
scroll to position [1410, 0]
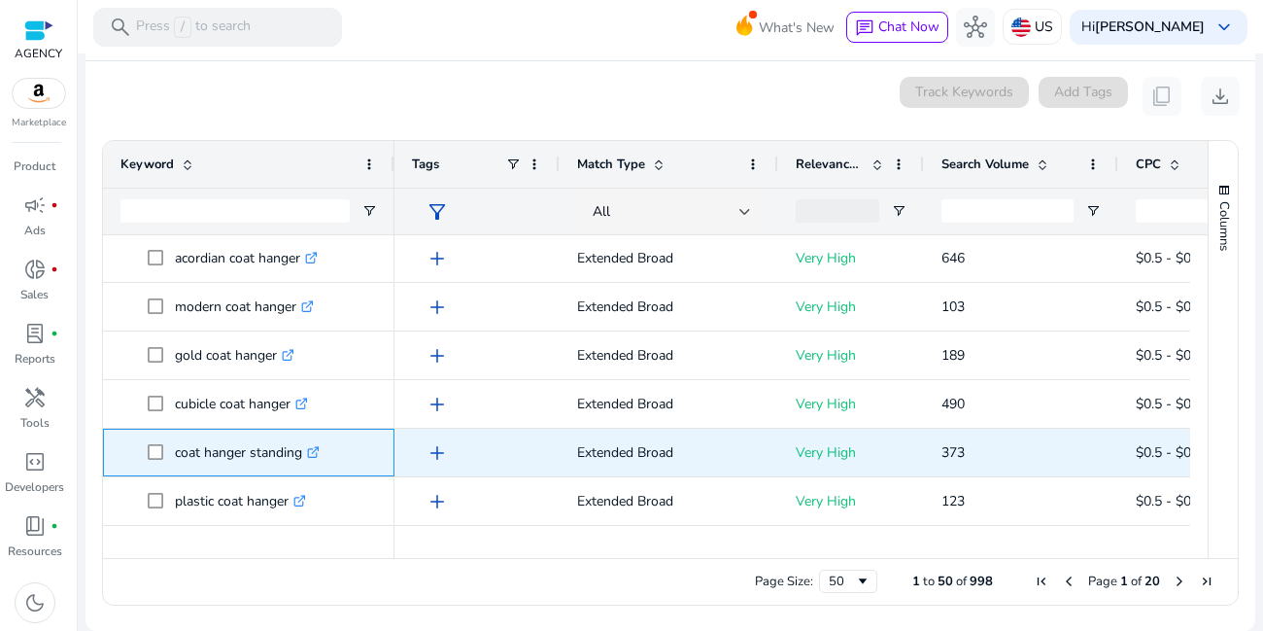
drag, startPoint x: 170, startPoint y: 455, endPoint x: 307, endPoint y: 465, distance: 137.4
click at [307, 465] on span "coat hanger standing .st0{fill:#2c8af8}" at bounding box center [262, 452] width 229 height 40
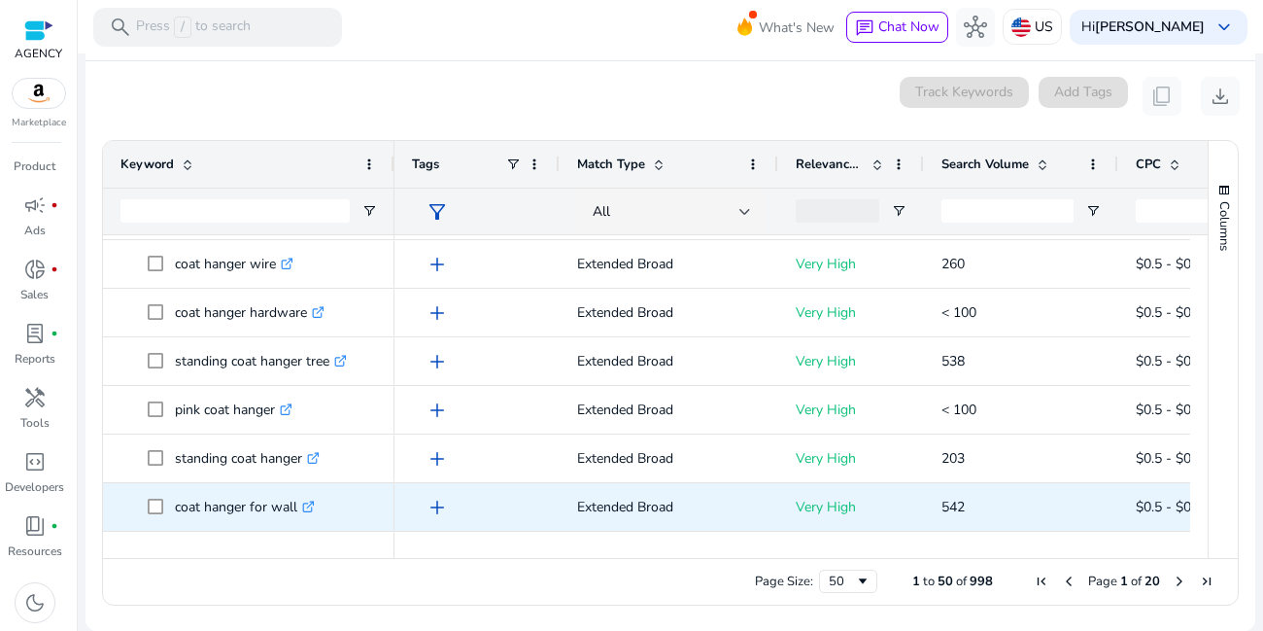
scroll to position [2124, 0]
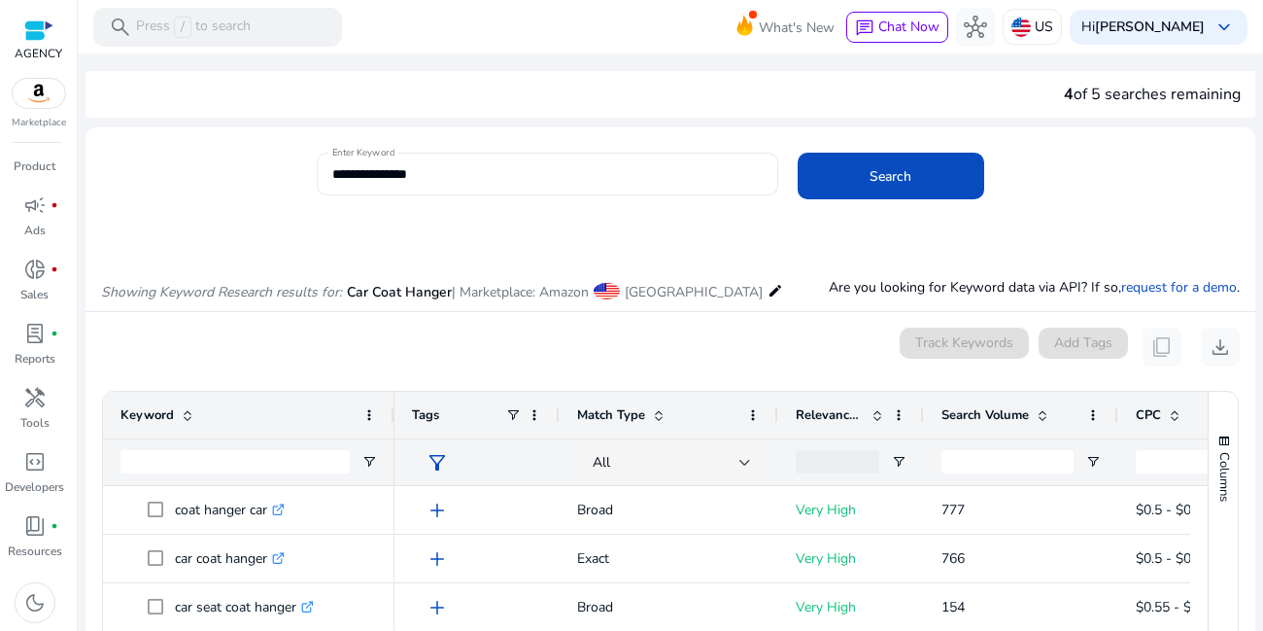
click at [428, 178] on input "**********" at bounding box center [547, 173] width 431 height 21
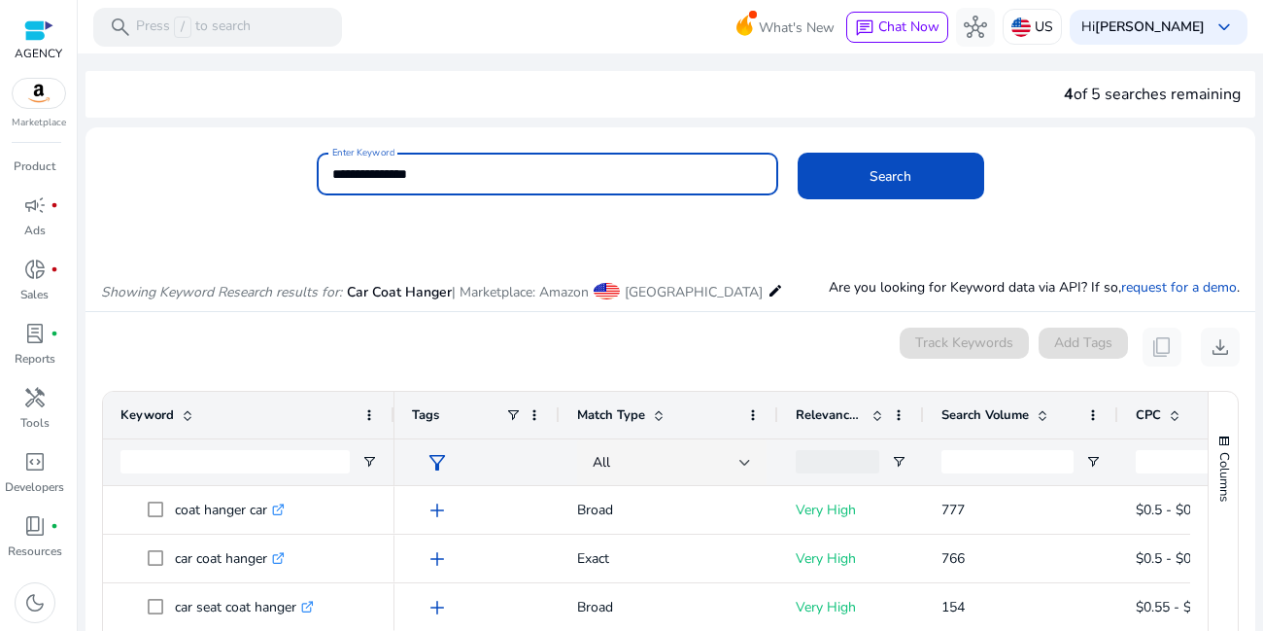
click at [428, 178] on input "**********" at bounding box center [547, 173] width 431 height 21
type input "**********"
click at [798, 153] on button "Search" at bounding box center [891, 176] width 187 height 47
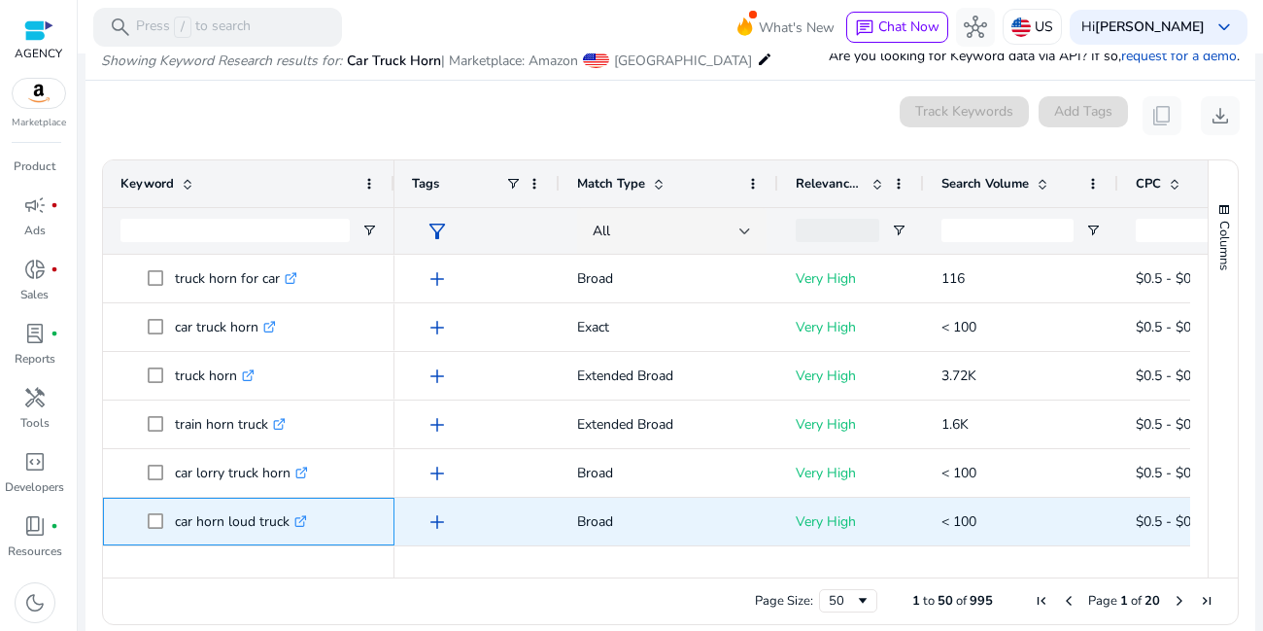
drag, startPoint x: 172, startPoint y: 522, endPoint x: 291, endPoint y: 524, distance: 118.6
click at [291, 524] on span "car horn loud truck .st0{fill:#2c8af8}" at bounding box center [262, 521] width 229 height 40
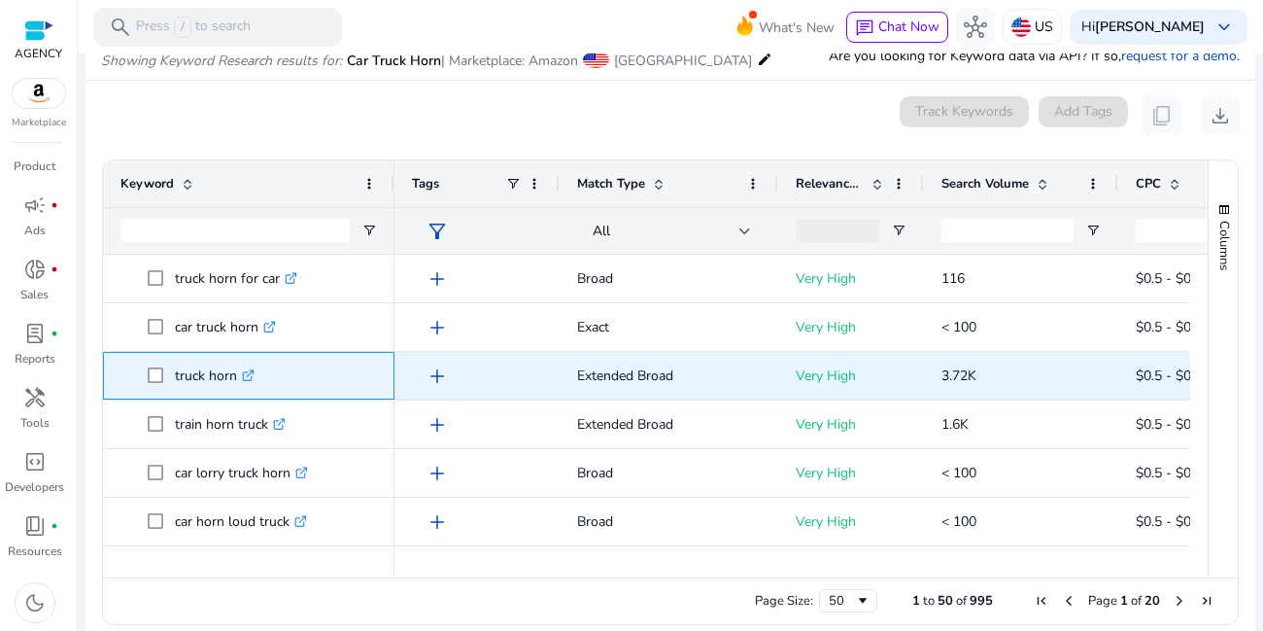
drag, startPoint x: 169, startPoint y: 377, endPoint x: 263, endPoint y: 383, distance: 94.4
click at [263, 383] on span "truck horn .st0{fill:#2c8af8}" at bounding box center [262, 376] width 229 height 40
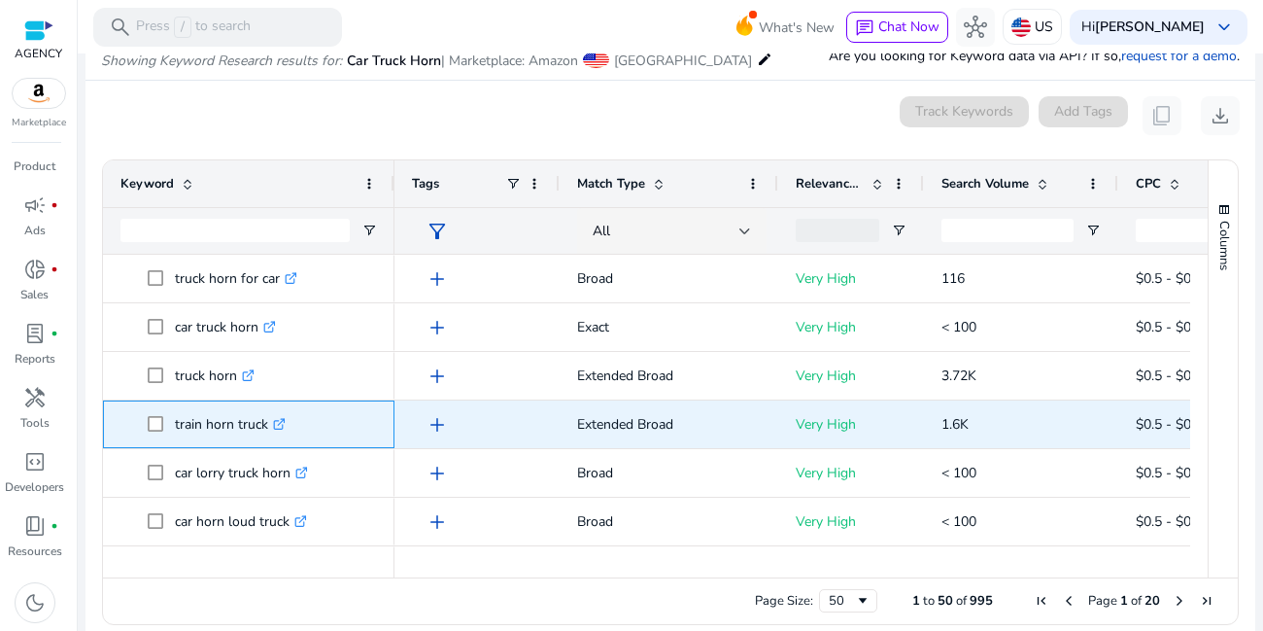
drag, startPoint x: 182, startPoint y: 426, endPoint x: 268, endPoint y: 428, distance: 86.5
click at [268, 428] on p "train horn truck .st0{fill:#2c8af8}" at bounding box center [230, 424] width 111 height 40
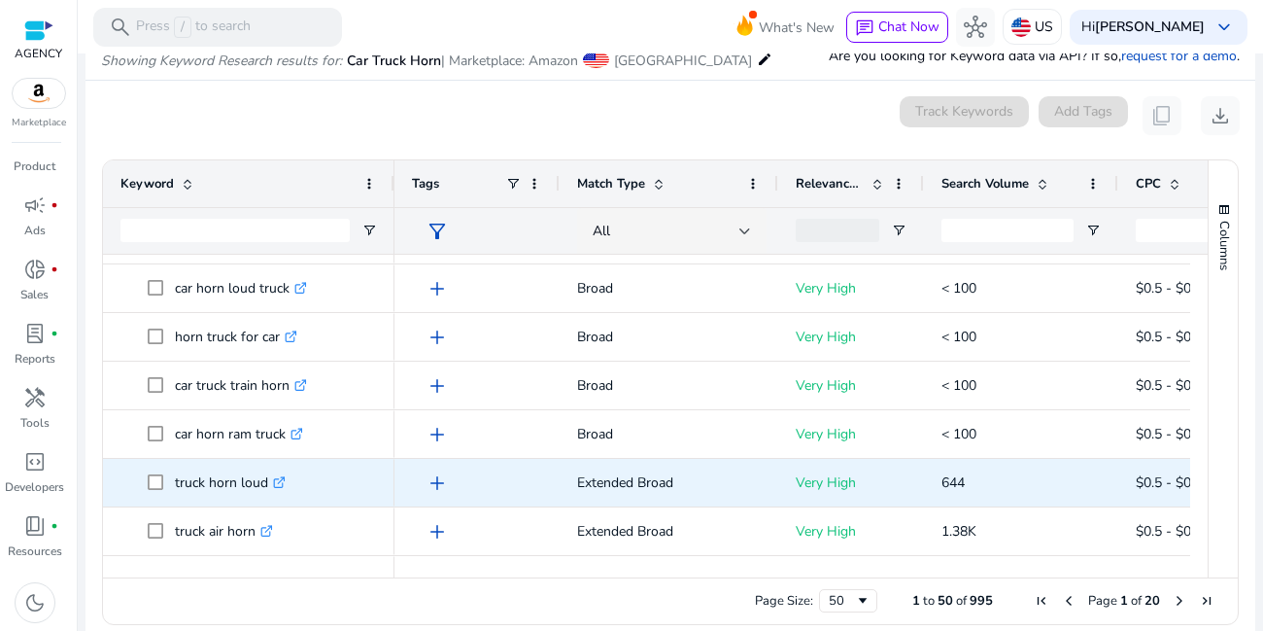
scroll to position [350, 0]
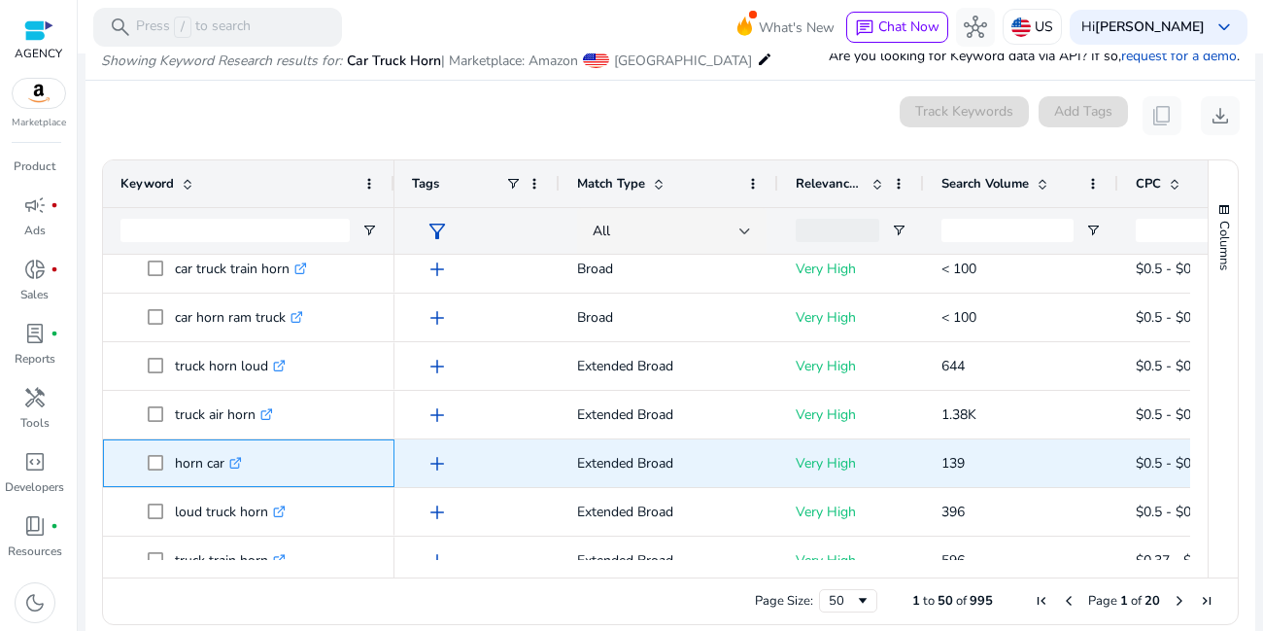
drag, startPoint x: 175, startPoint y: 466, endPoint x: 226, endPoint y: 469, distance: 51.6
click at [226, 469] on p "horn car .st0{fill:#2c8af8}" at bounding box center [208, 463] width 67 height 40
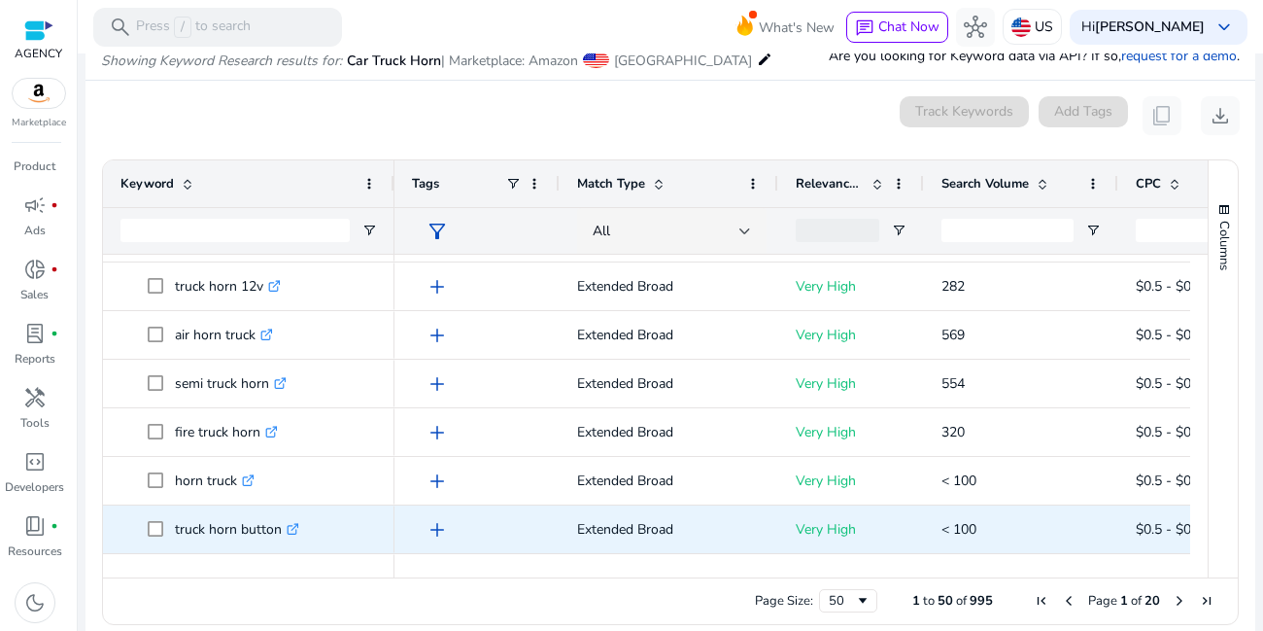
scroll to position [700, 0]
